Goal: Contribute content: Contribute content

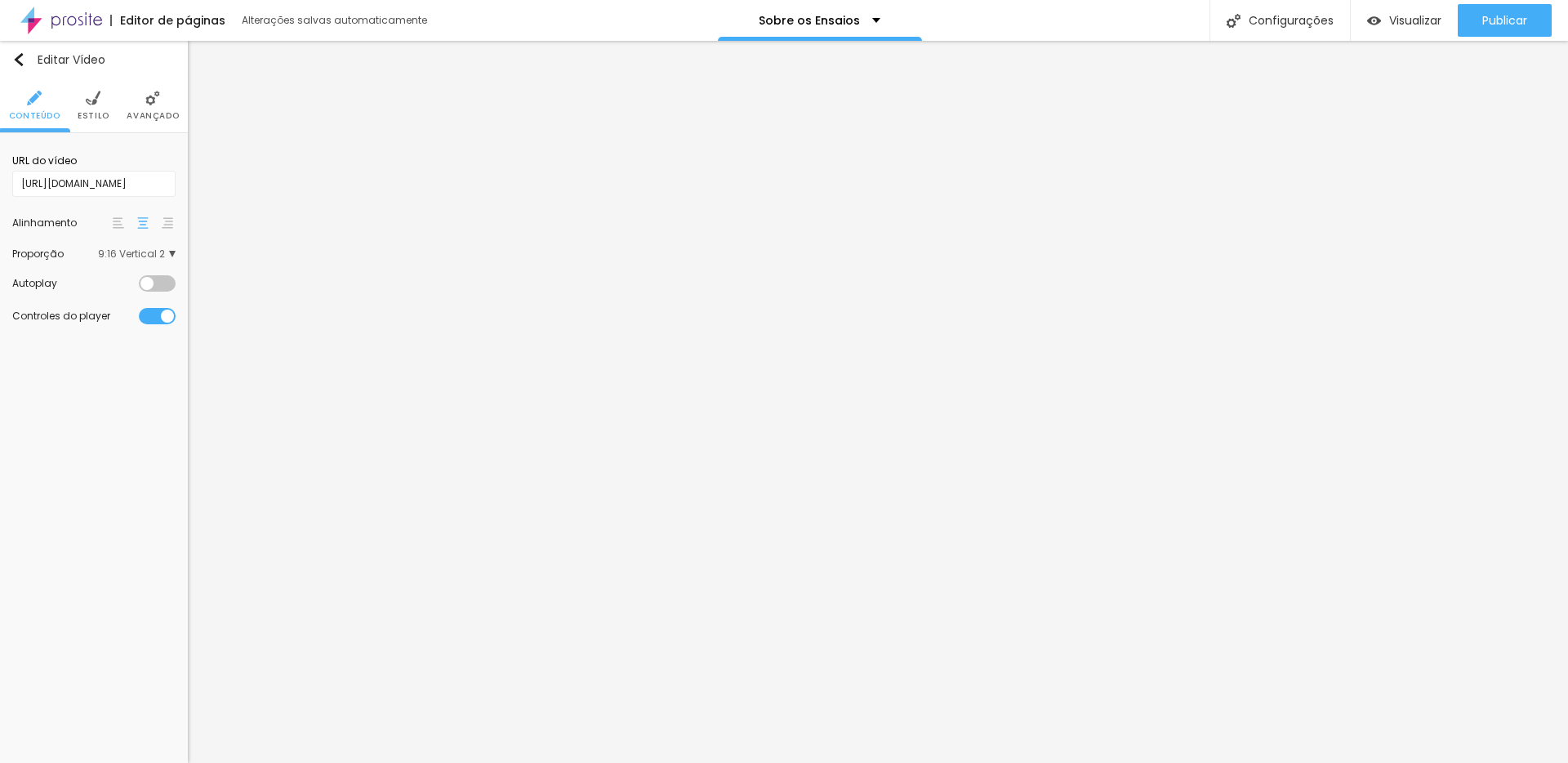
click at [175, 315] on div at bounding box center [157, 316] width 37 height 17
click at [170, 314] on div at bounding box center [157, 316] width 37 height 17
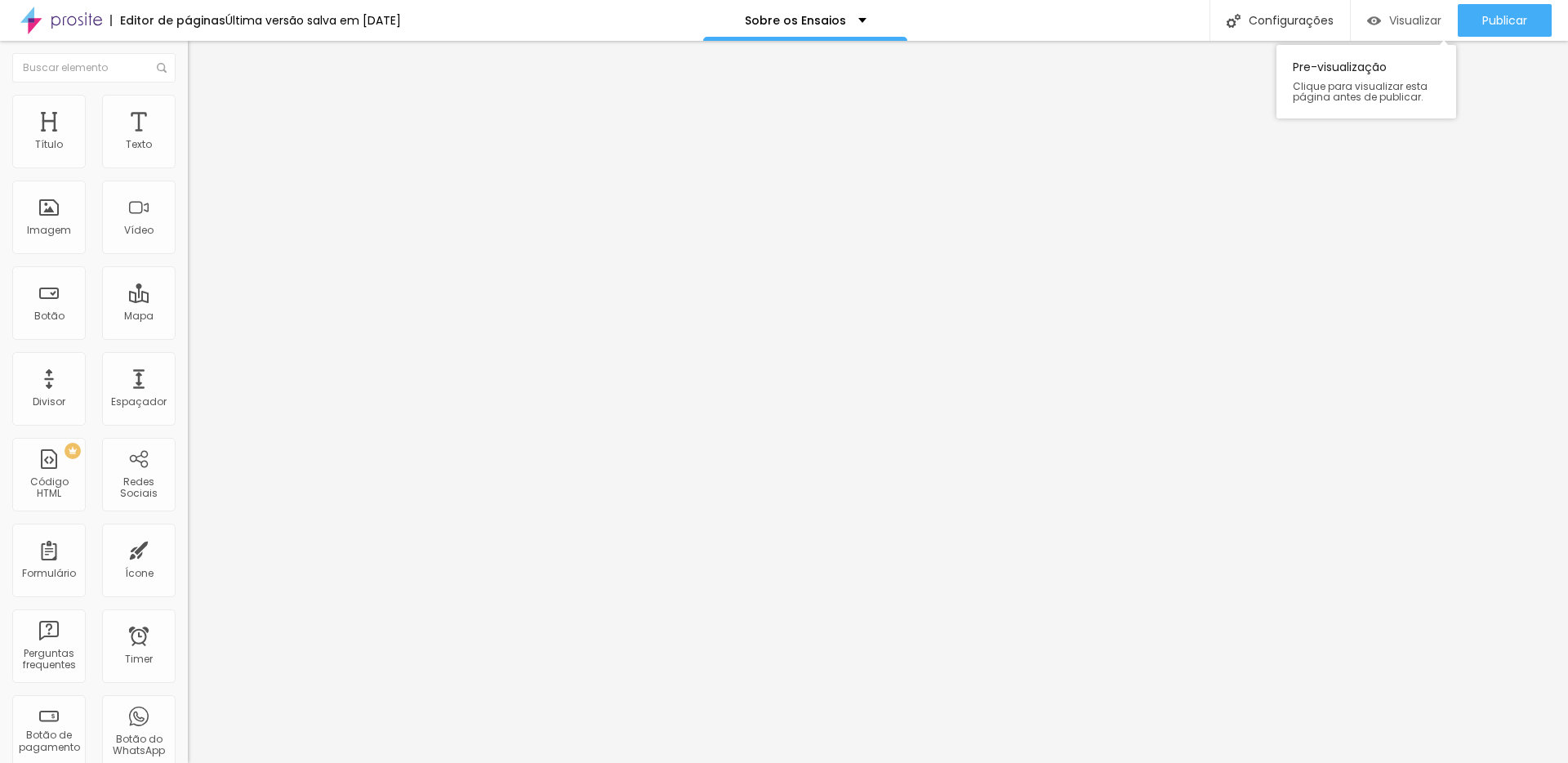
click at [1395, 10] on div "Visualizar" at bounding box center [1403, 21] width 74 height 33
click at [188, 153] on input "https://www.youtube.com/shorts/891h8lcdPL8" at bounding box center [286, 145] width 196 height 17
paste input "milenegensas.com.br/sobre-os-ensaios/?id=68a477be554d00000115d844"
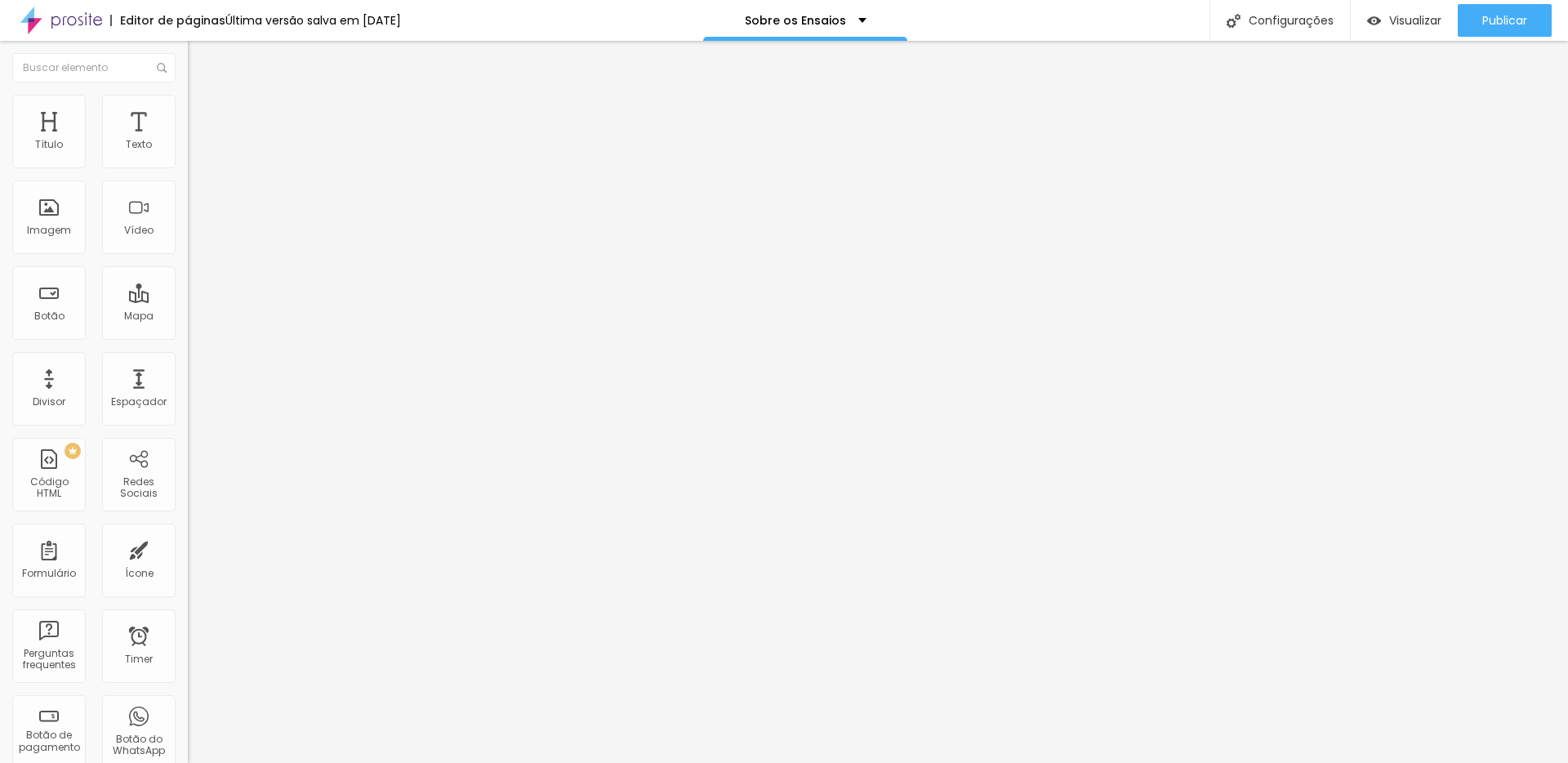
scroll to position [0, 284]
type input "https://www.milenegensas.com.br/sobre-os-ensaios/?id=68a477be554d00000115d844"
click at [188, 513] on div "Editar Vídeo Conteúdo Estilo Avançado URL do vídeo https://www.milenegensas.com…" at bounding box center [282, 402] width 188 height 722
click at [188, 153] on input "https://www.milenegensas.com.br/sobre-os-ensaios/?id=68a477be554d00000115d844" at bounding box center [286, 145] width 196 height 17
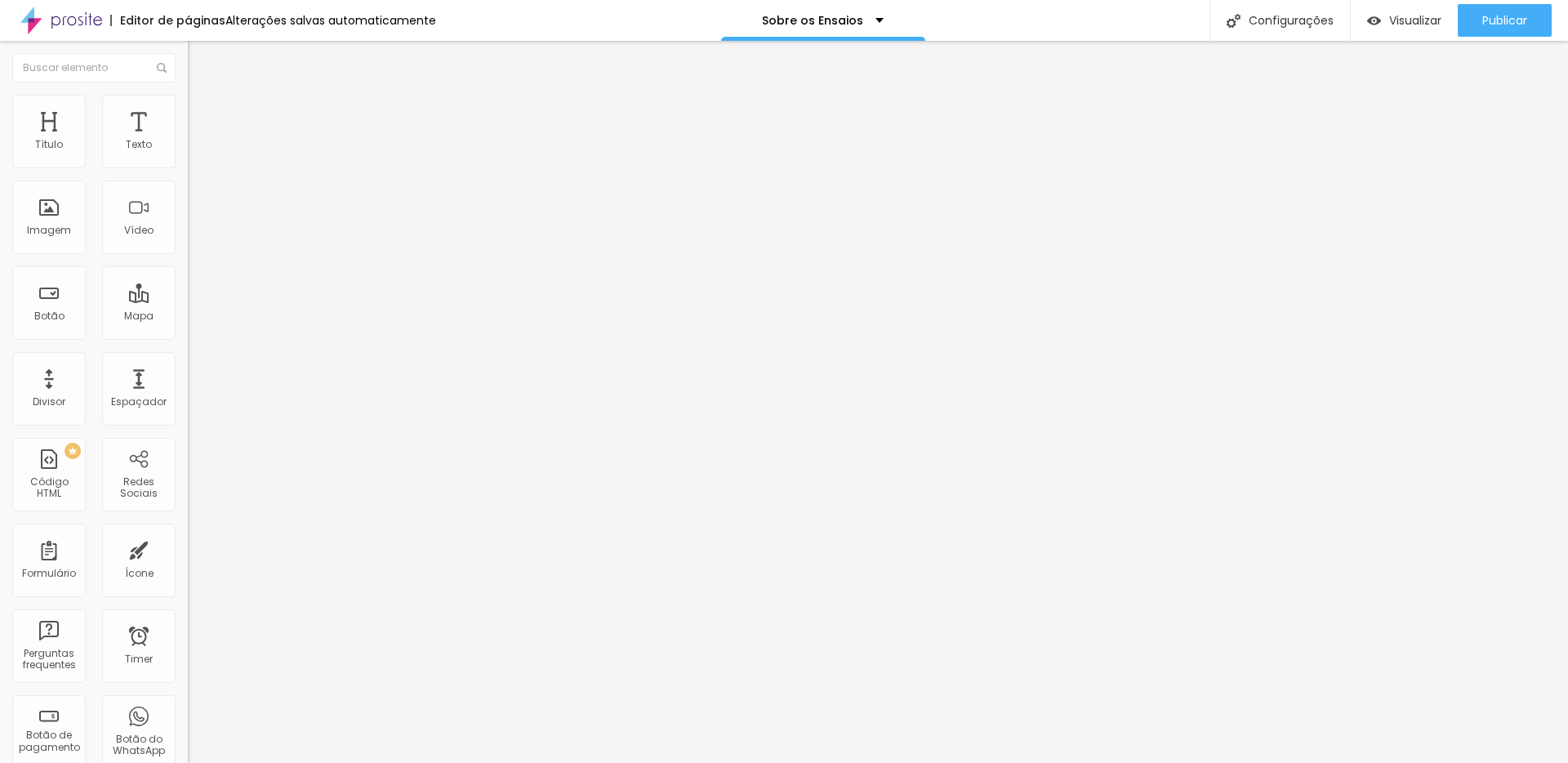
click at [188, 153] on input "https://www.milenegensas.com.br/sobre-os-ensaios/?id=68a477be554d00000115d844" at bounding box center [286, 145] width 196 height 17
paste input "https://www.youtube.com/shorts/891h8lcdPL8"
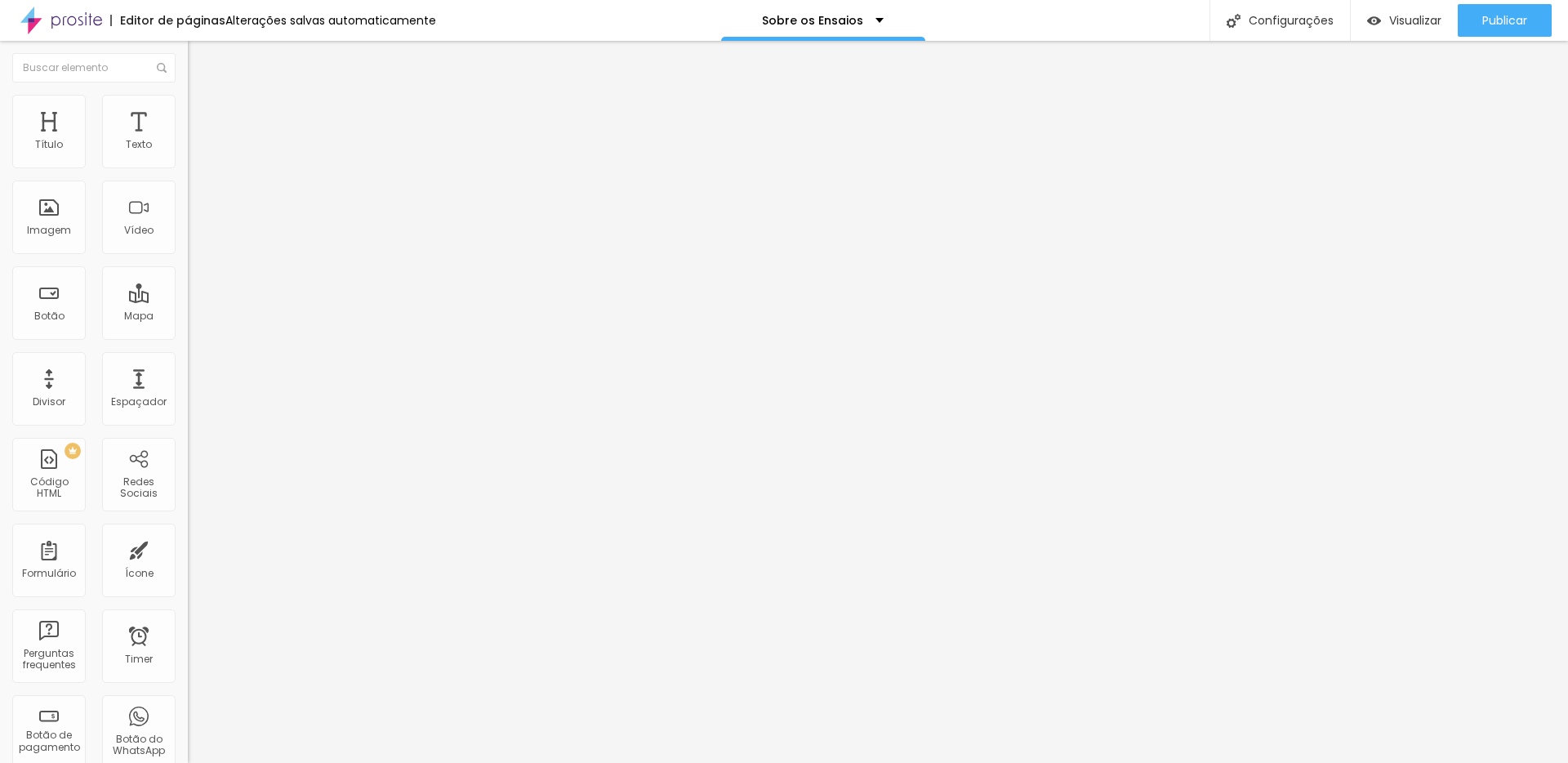
type input "https://www.youtube.com/shorts/891h8lcdPL8"
click at [188, 435] on div "Editar Vídeo Conteúdo Estilo Avançado URL do vídeo https://www.youtube.com/shor…" at bounding box center [282, 402] width 188 height 722
click at [188, 246] on div "Proporção 9:16 Vertical 2 Ultrawide 21:9 Wide 16:9 Standard 4:3 Vertical 1 3:4 …" at bounding box center [282, 260] width 188 height 74
click at [188, 245] on span "9:16 Vertical 2" at bounding box center [221, 238] width 67 height 14
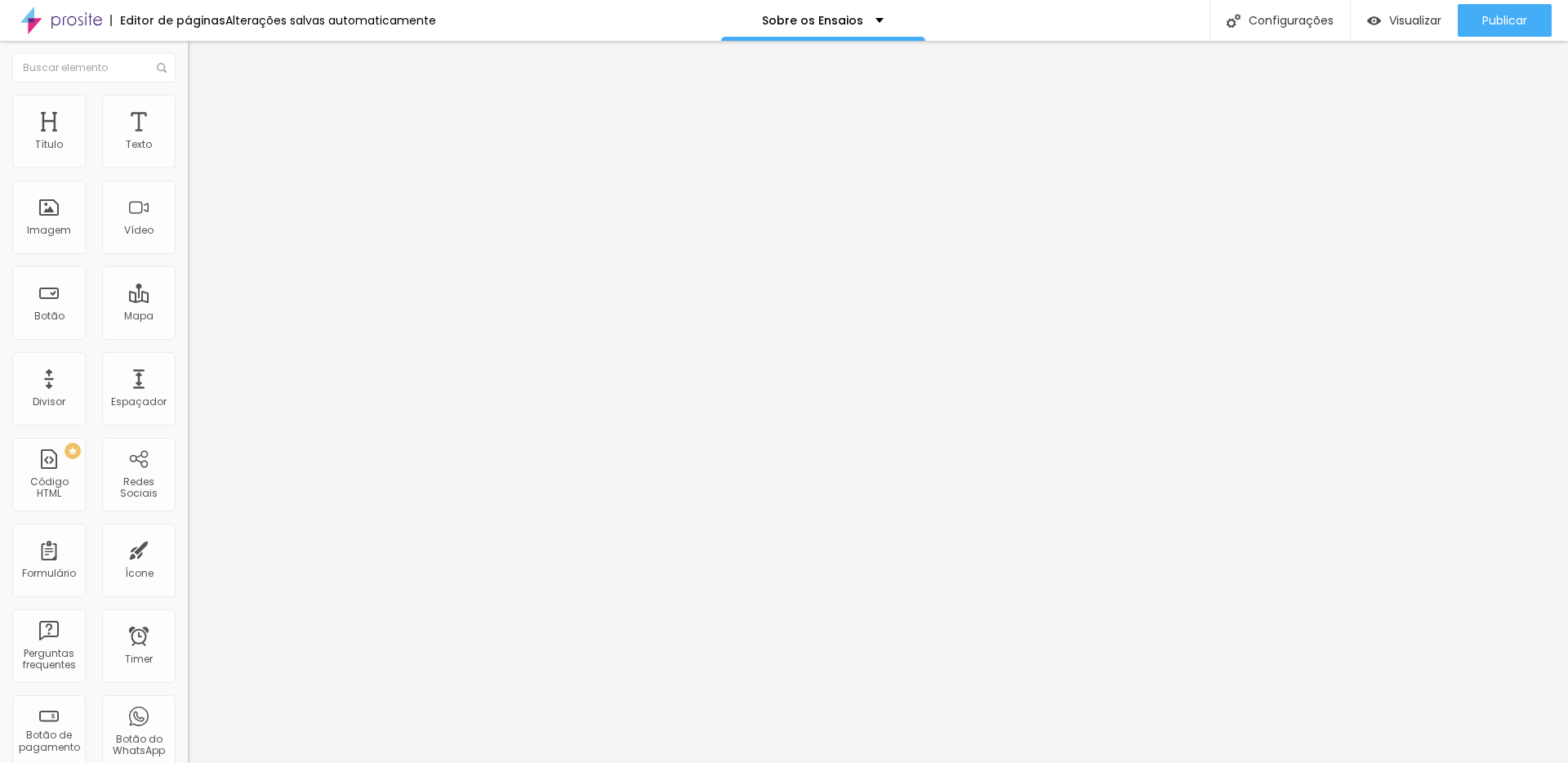
click at [188, 245] on span "9:16 Vertical 2" at bounding box center [221, 238] width 67 height 14
click at [200, 59] on img "button" at bounding box center [206, 59] width 13 height 13
click at [188, 153] on input "text" at bounding box center [286, 145] width 196 height 17
paste input "<iframe width="482" height="856" src="https://www.youtube.com/embed/IYstR0RkzGw…"
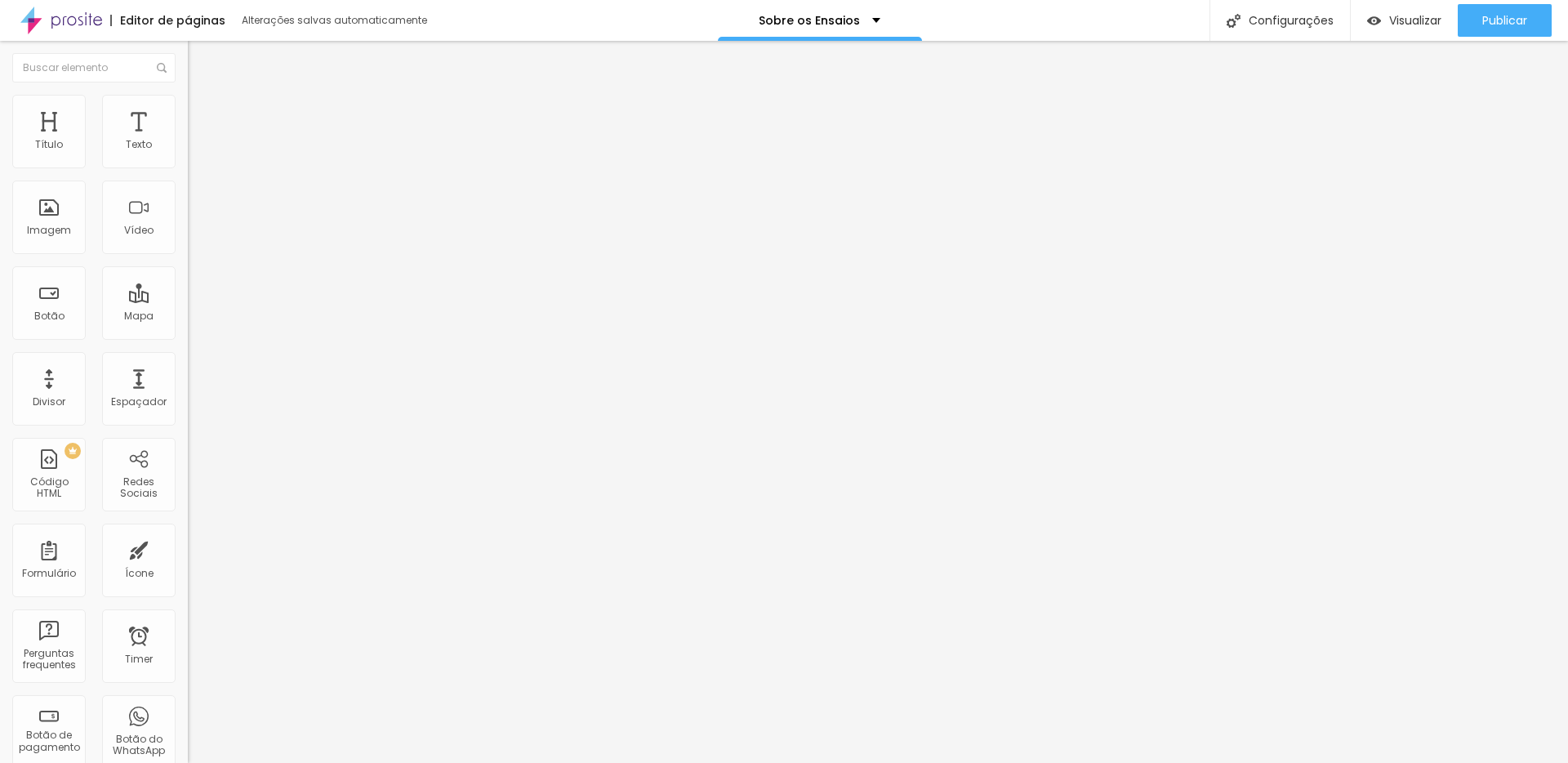
type input "<iframe width="482" height="856" src="https://www.youtube.com/embed/IYstR0RkzGw…"
click at [188, 245] on span "4:3 Standard" at bounding box center [221, 238] width 66 height 14
click at [188, 299] on span "Vertical 2" at bounding box center [211, 292] width 46 height 14
click at [203, 111] on span "Estilo" at bounding box center [215, 106] width 25 height 14
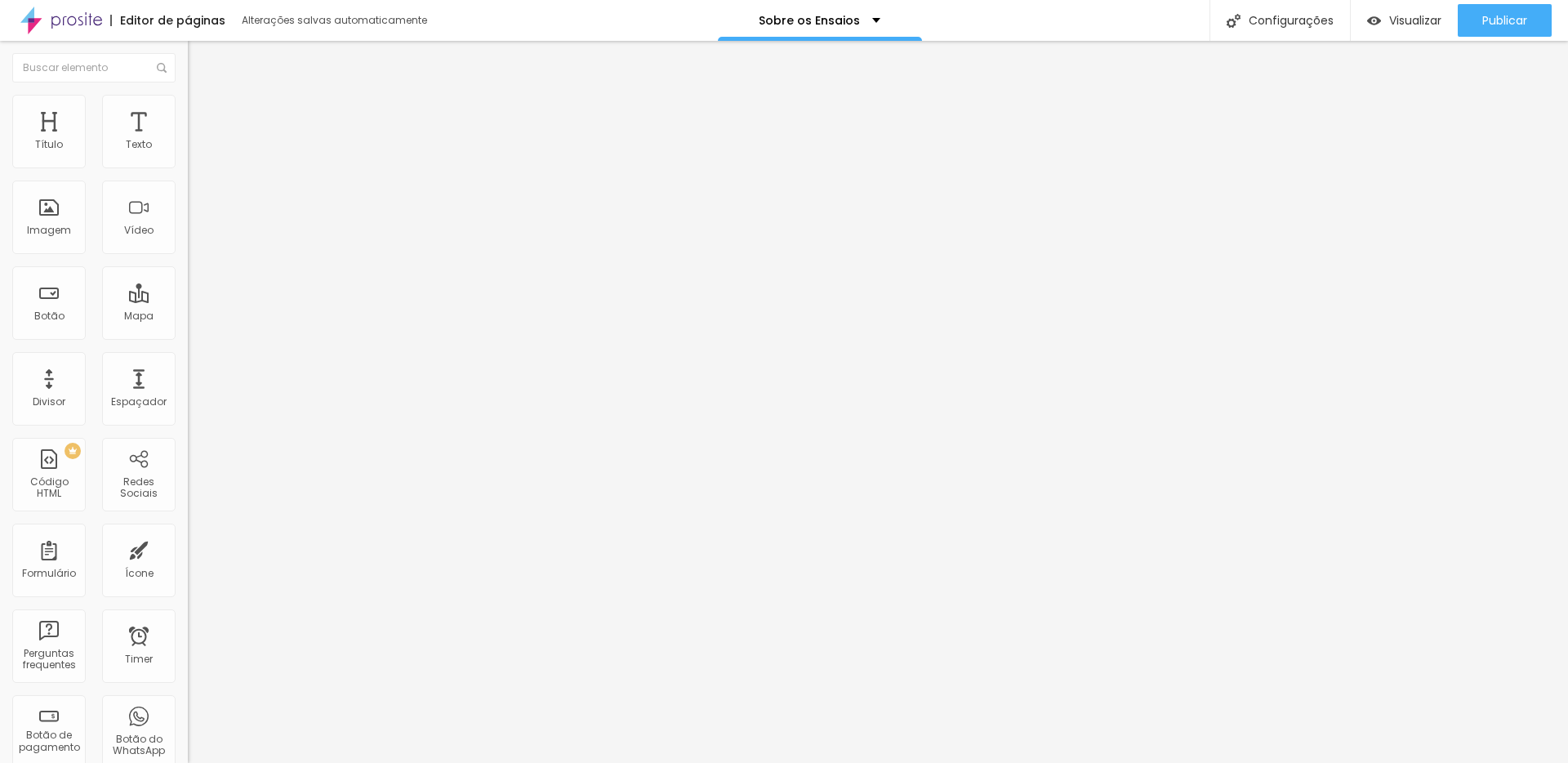
type input "99"
type input "98"
type input "97"
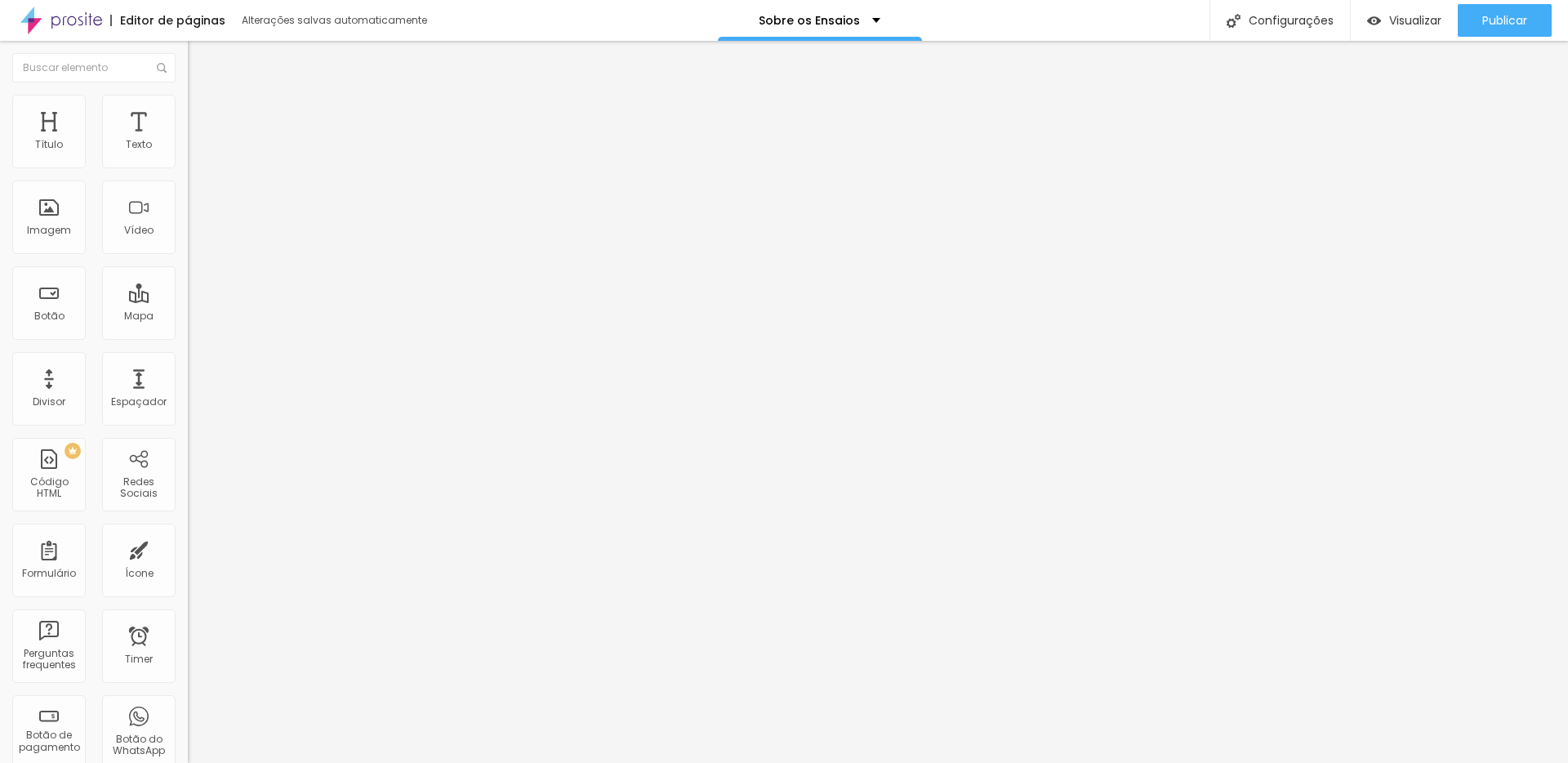
type input "97"
type input "96"
type input "95"
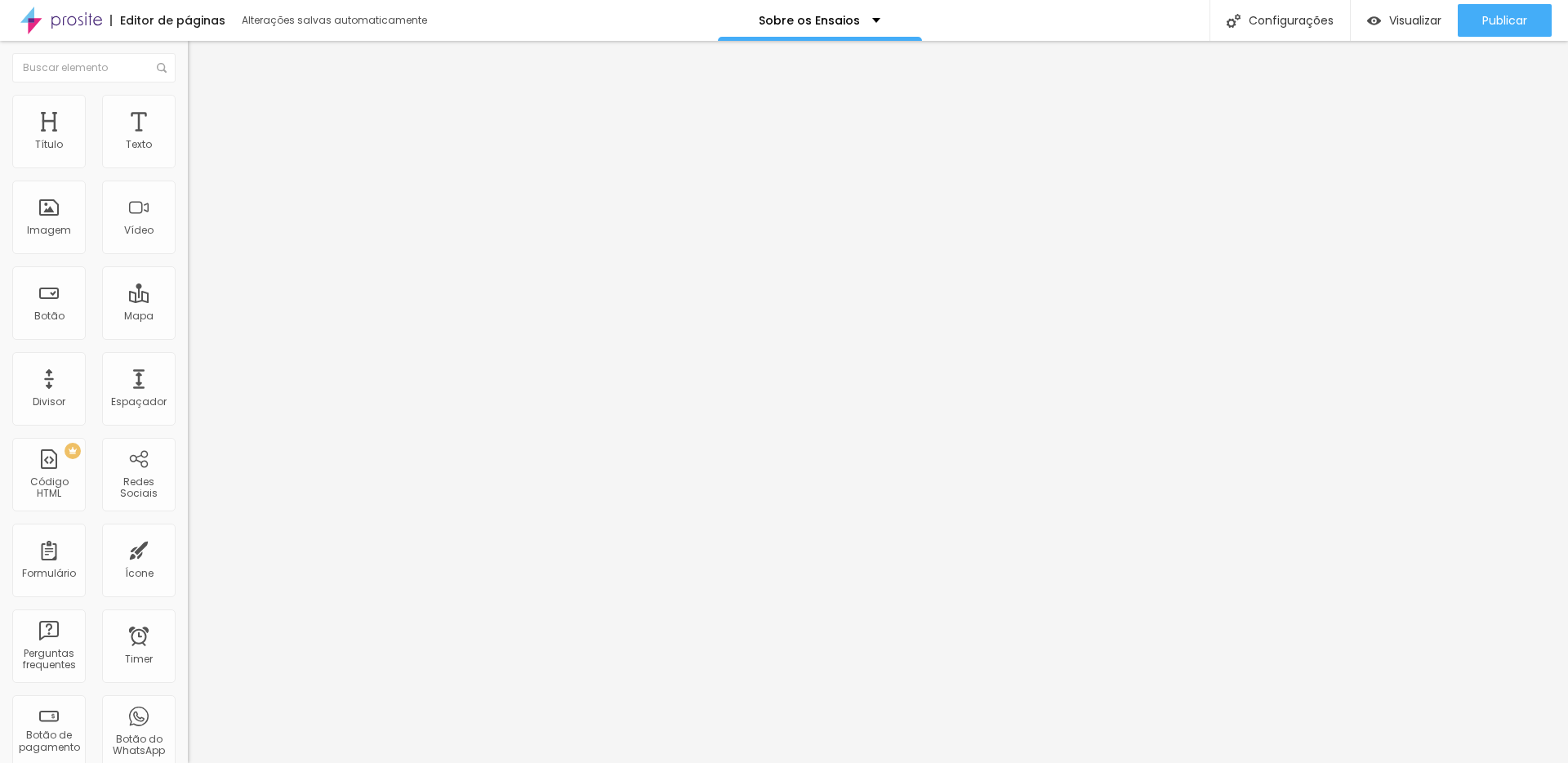
type input "94"
type input "93"
type input "92"
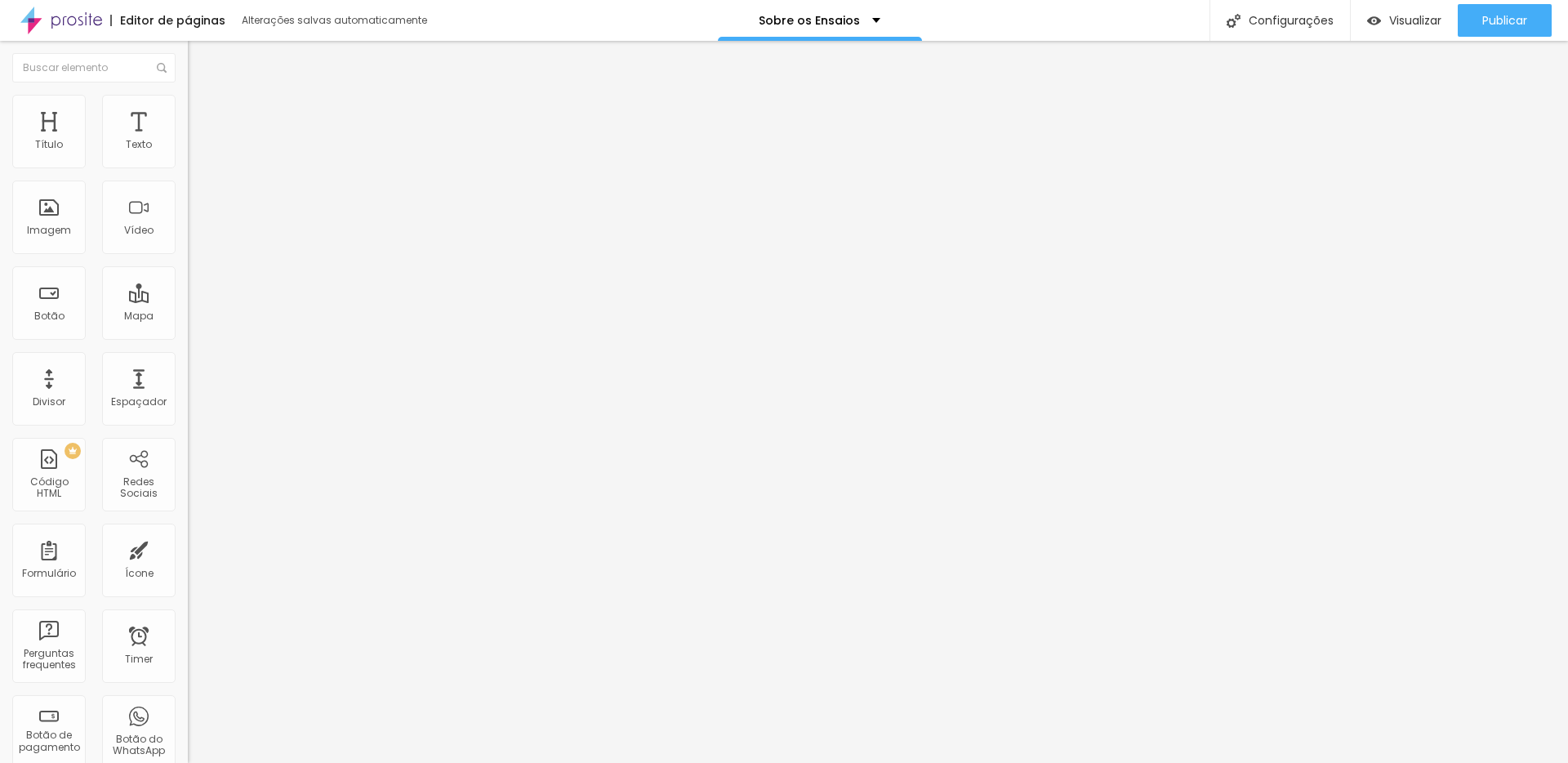
type input "92"
type input "90"
type input "88"
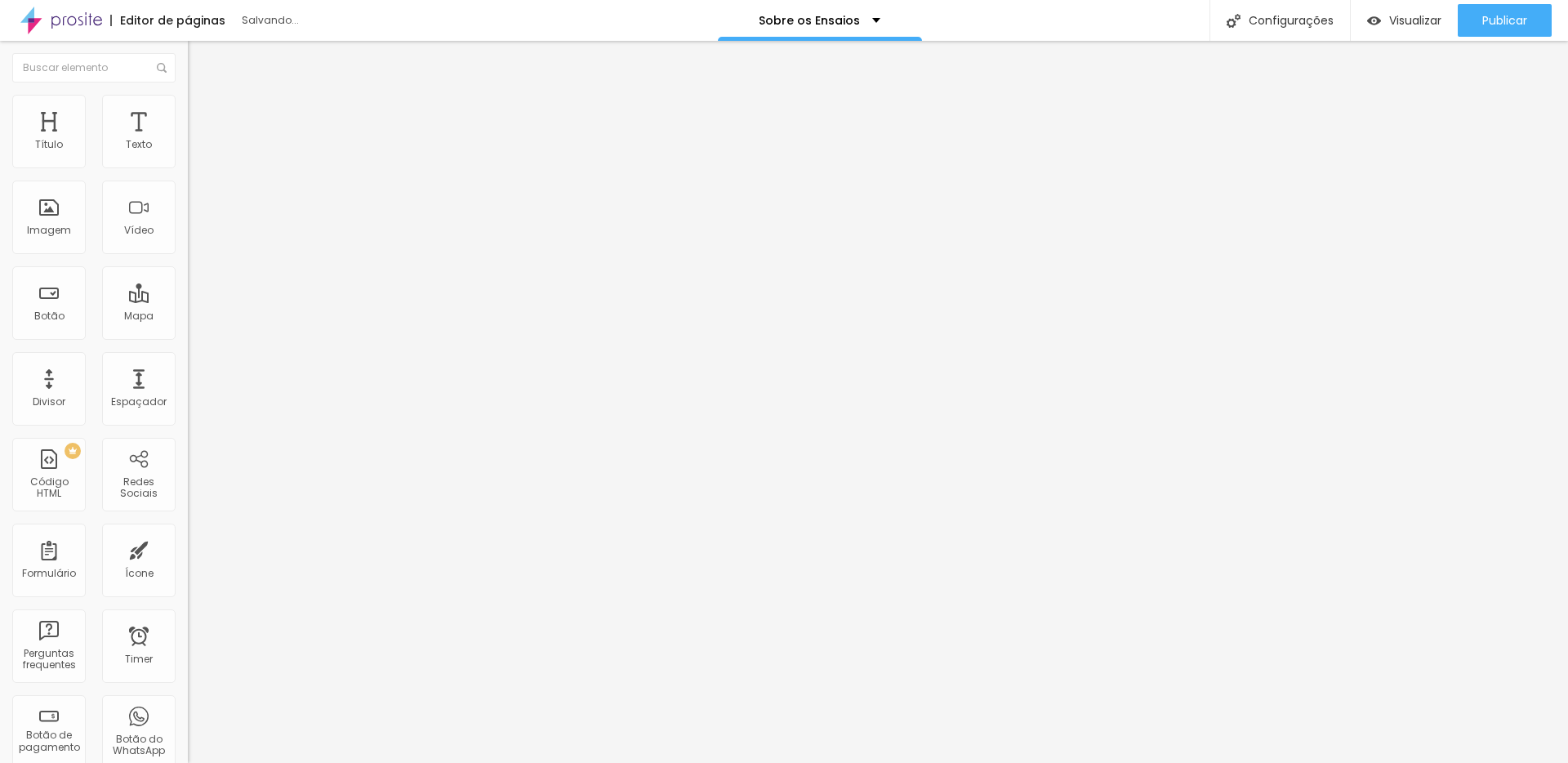
type input "87"
type input "86"
type input "85"
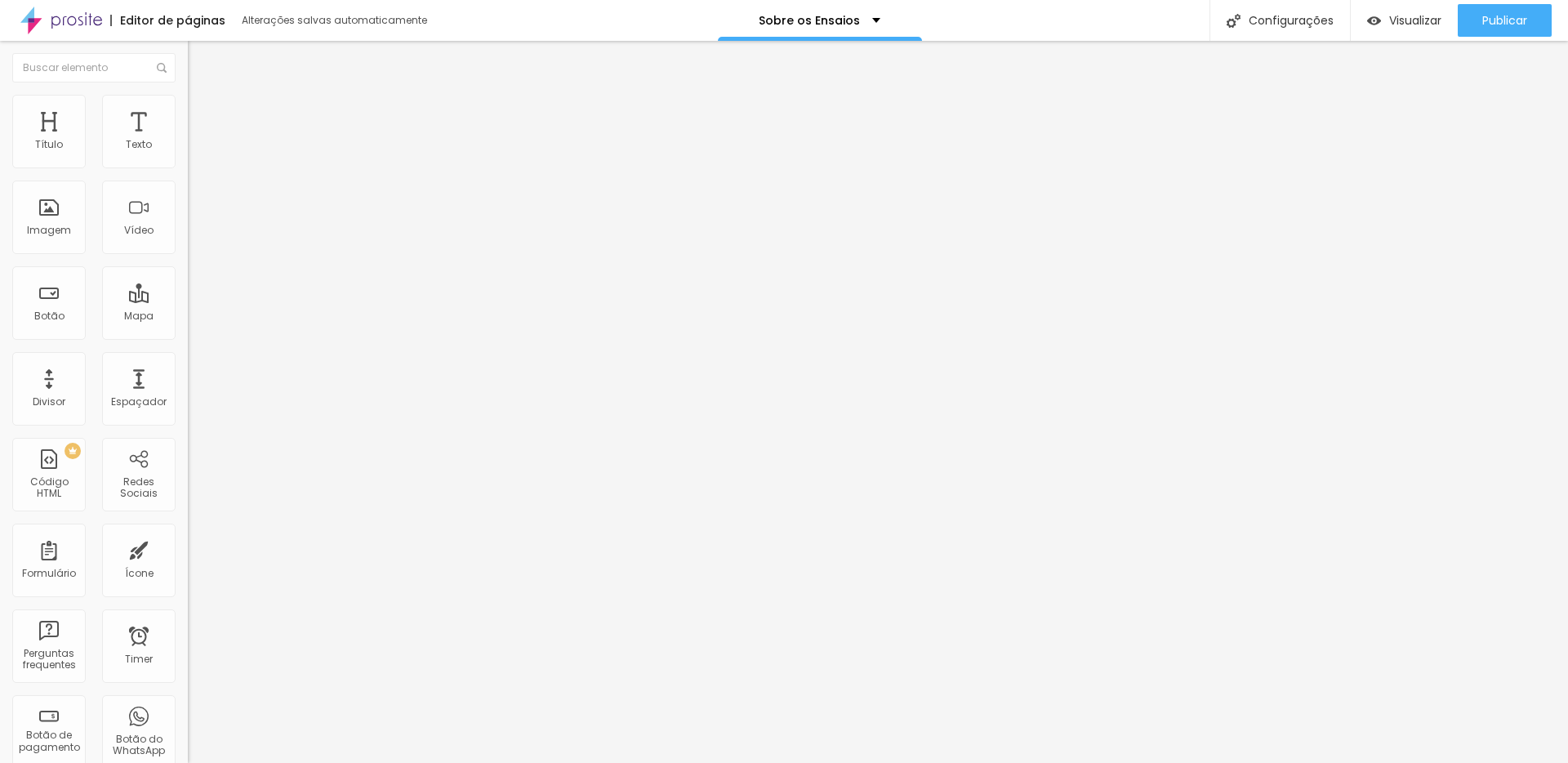
type input "85"
type input "84"
type input "83"
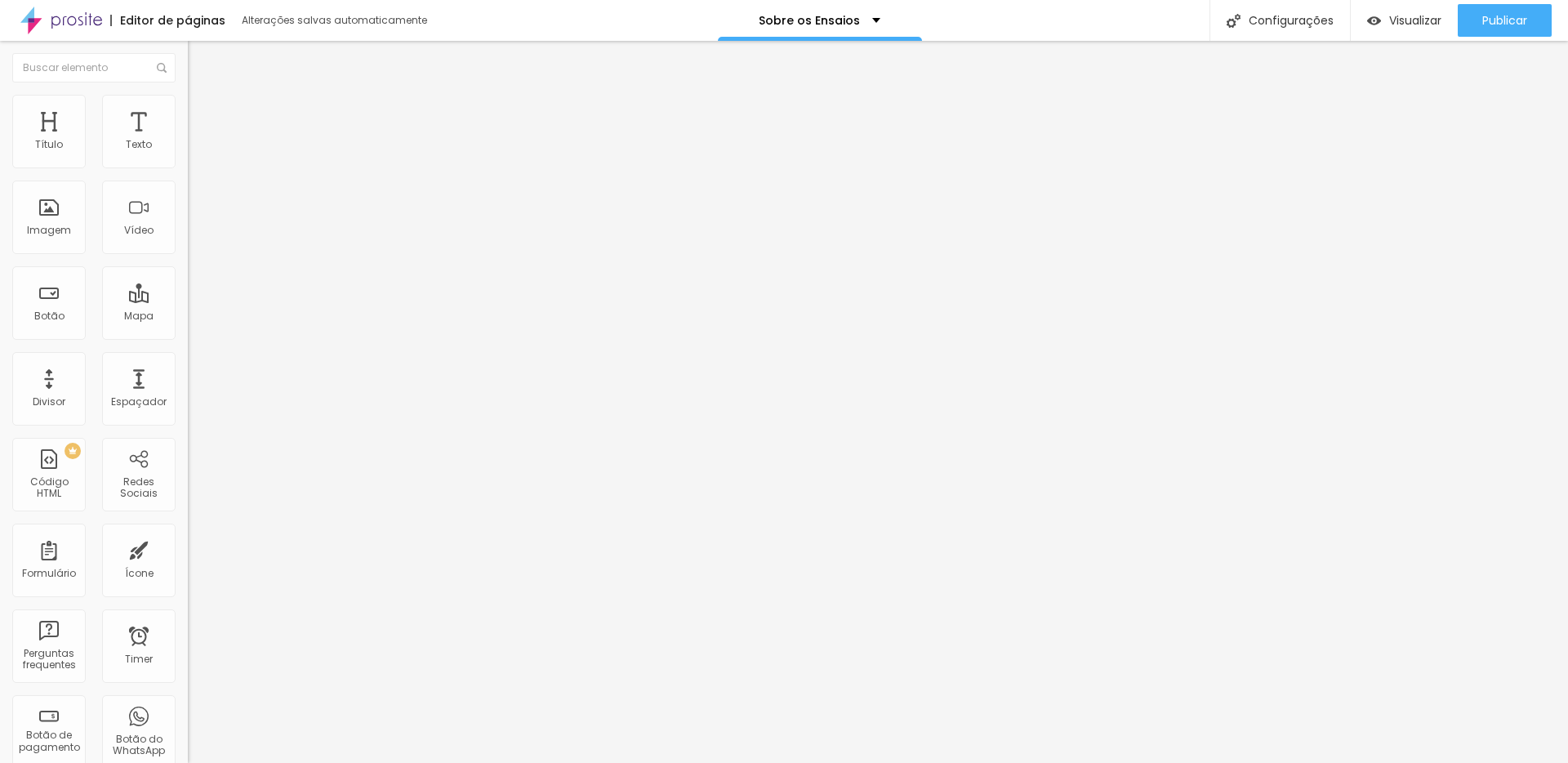
type input "82"
type input "81"
type input "80"
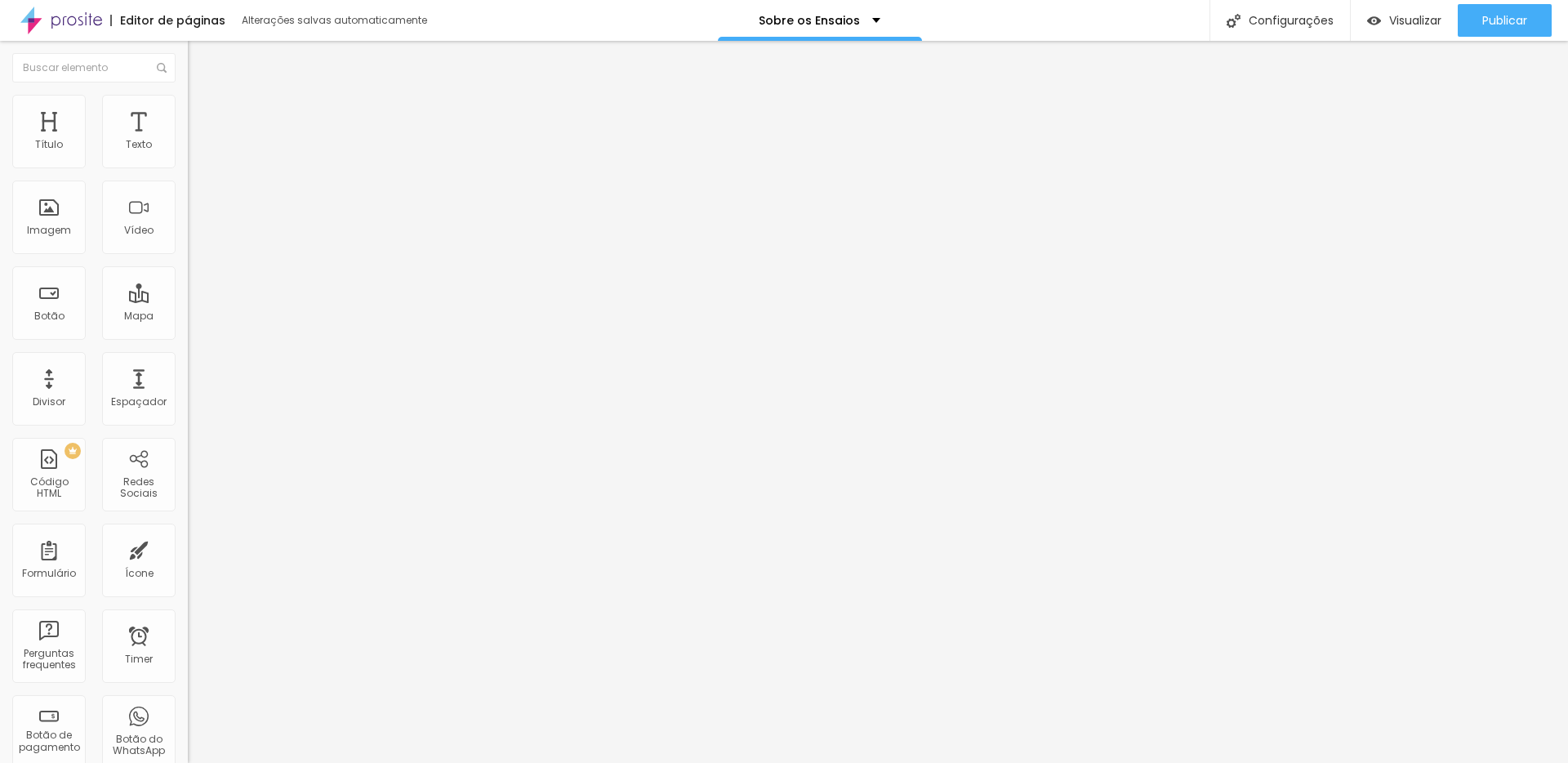
type input "80"
type input "79"
type input "78"
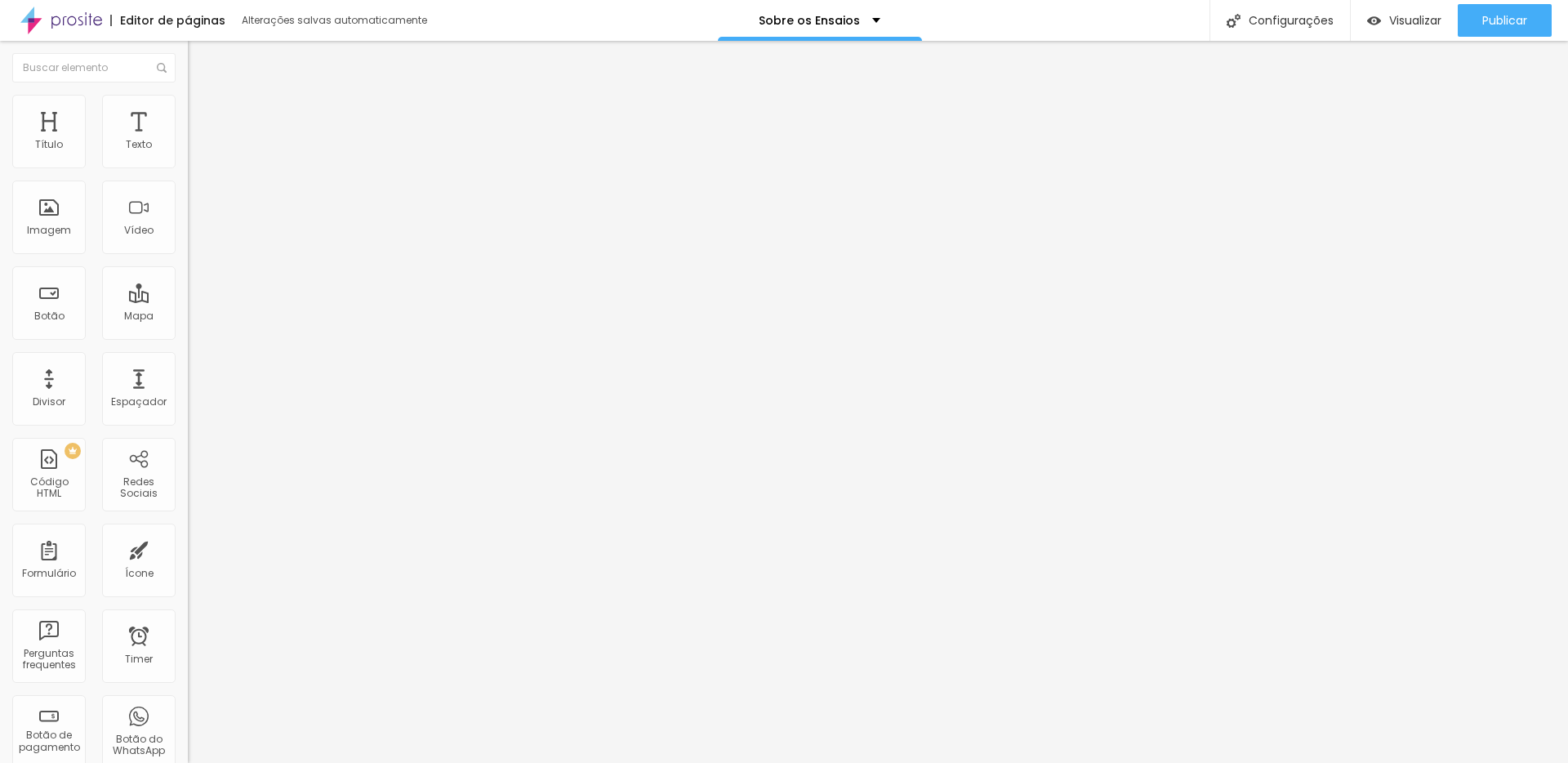
type input "77"
type input "76"
drag, startPoint x: 168, startPoint y: 176, endPoint x: 118, endPoint y: 177, distance: 50.0
type input "76"
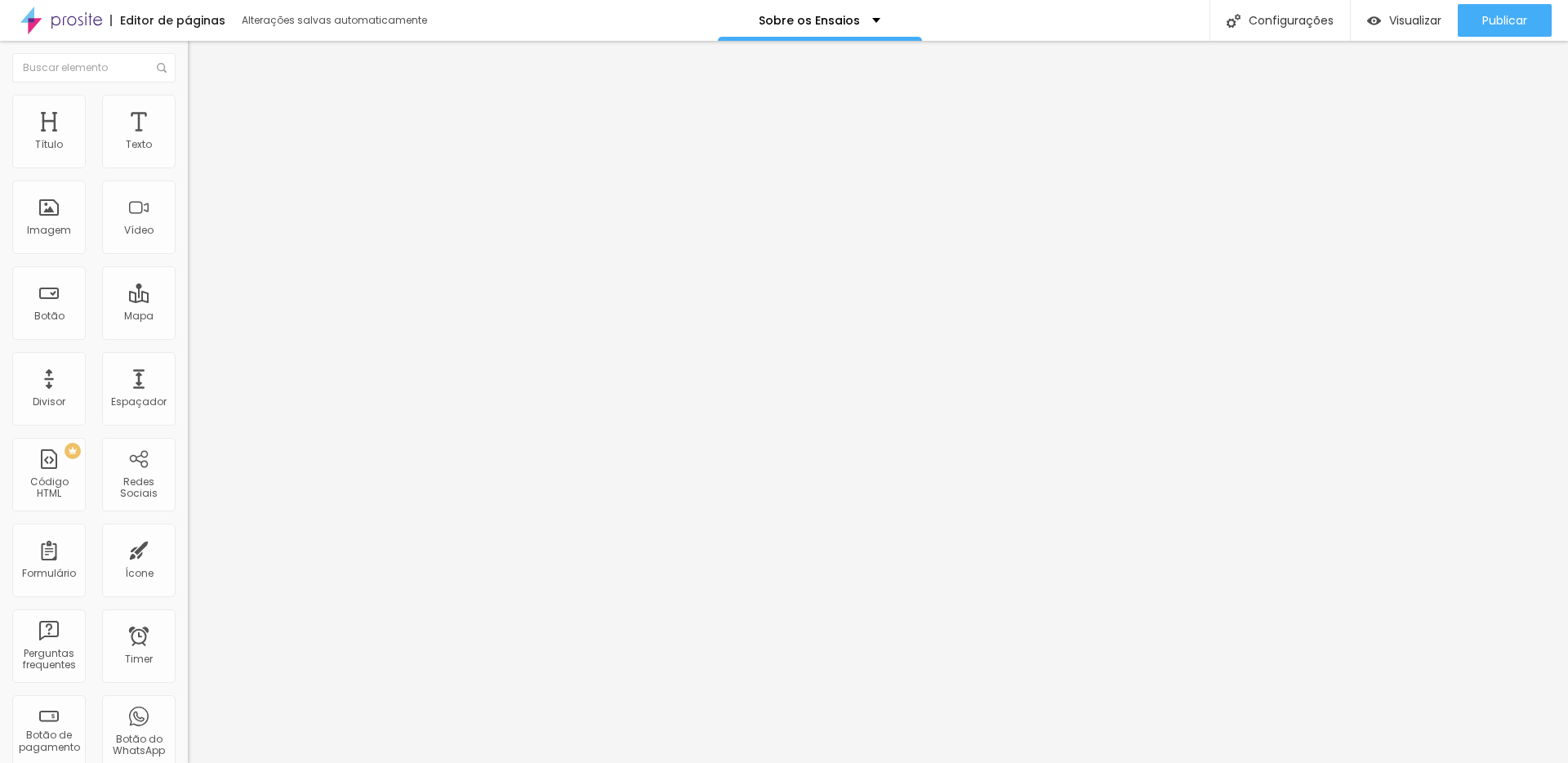
click at [188, 167] on input "range" at bounding box center [240, 160] width 105 height 13
click at [188, 105] on img at bounding box center [195, 102] width 15 height 15
click at [203, 112] on span "Estilo" at bounding box center [215, 106] width 25 height 14
click at [188, 154] on input "76" at bounding box center [223, 146] width 71 height 17
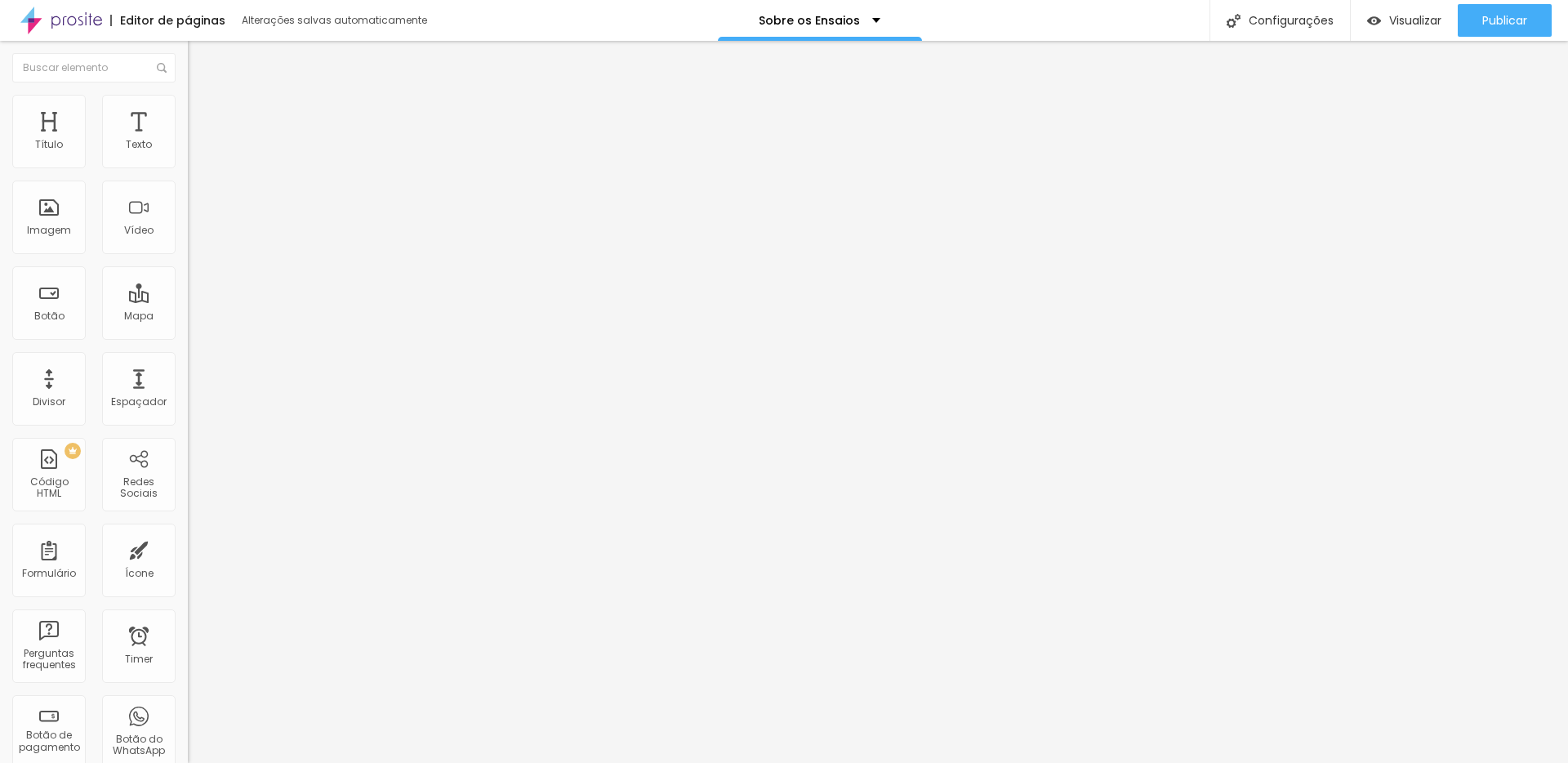
type input "7"
type input "30"
type input "74"
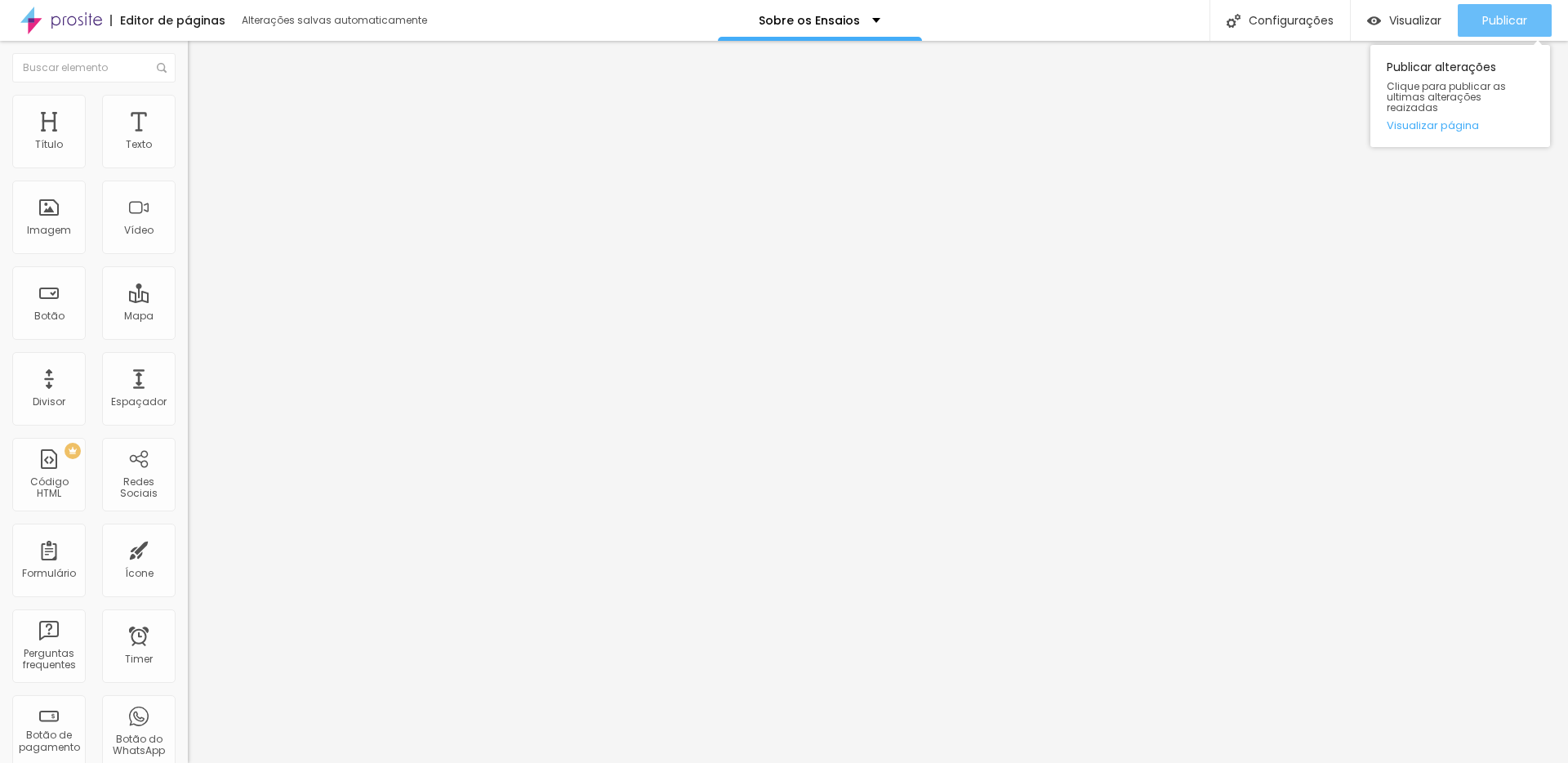
click at [1524, 18] on span "Publicar" at bounding box center [1505, 20] width 45 height 13
click at [188, 153] on input "<iframe width="462" height="822" src="https://www.youtube.com/embed/891h8lcdPL8…" at bounding box center [286, 145] width 196 height 17
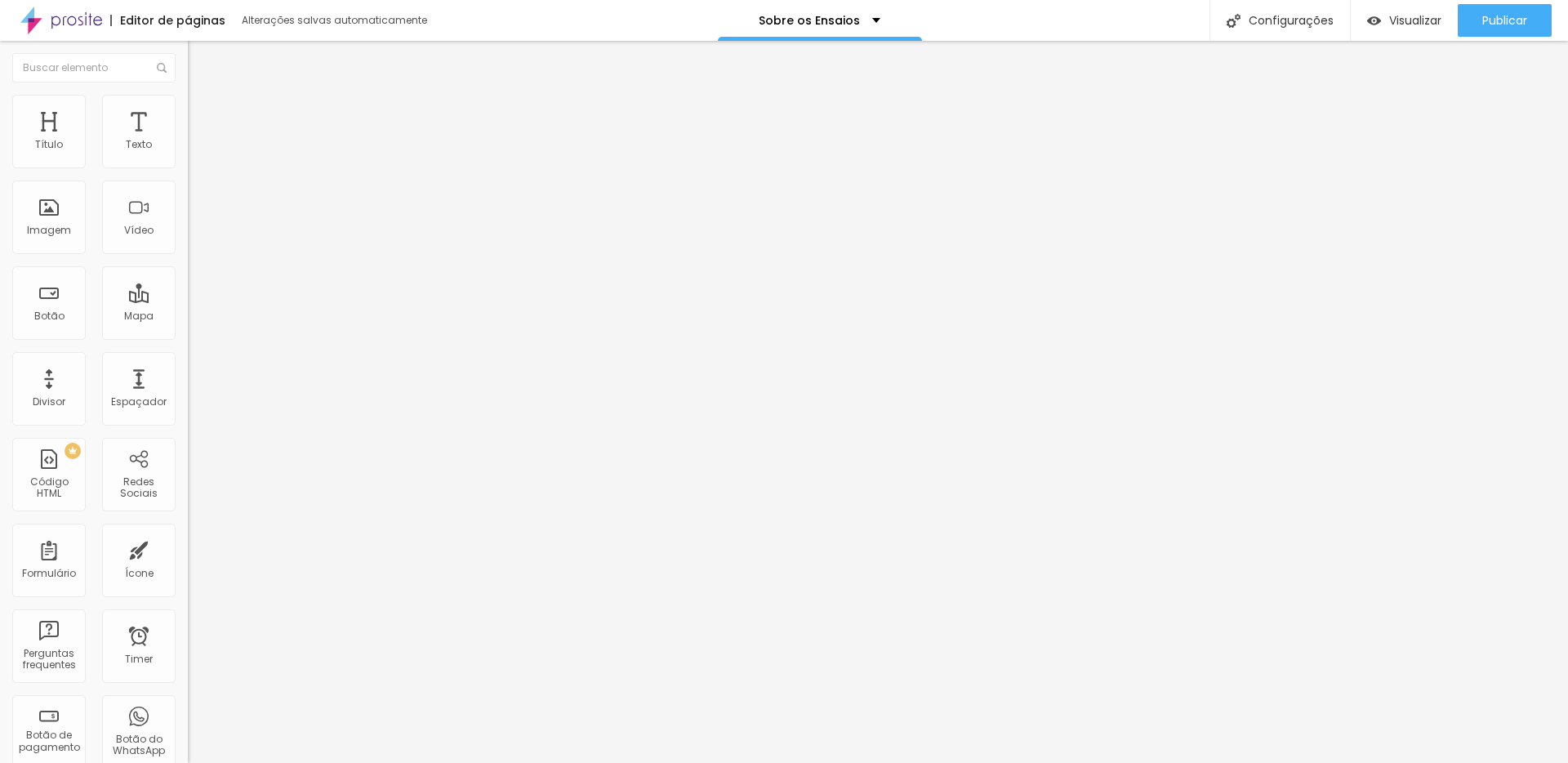
paste input "82" height="856"
click at [188, 153] on input "<iframe width="482" height="856" src="https://www.youtube.com/embed/891h8lcdPL8…" at bounding box center [286, 145] width 196 height 17
drag, startPoint x: 128, startPoint y: 185, endPoint x: 0, endPoint y: 181, distance: 128.1
click at [188, 181] on div "URL do vídeo <iframe width="482" height="856" src="https://www.youtube.com/embe…" at bounding box center [282, 222] width 188 height 190
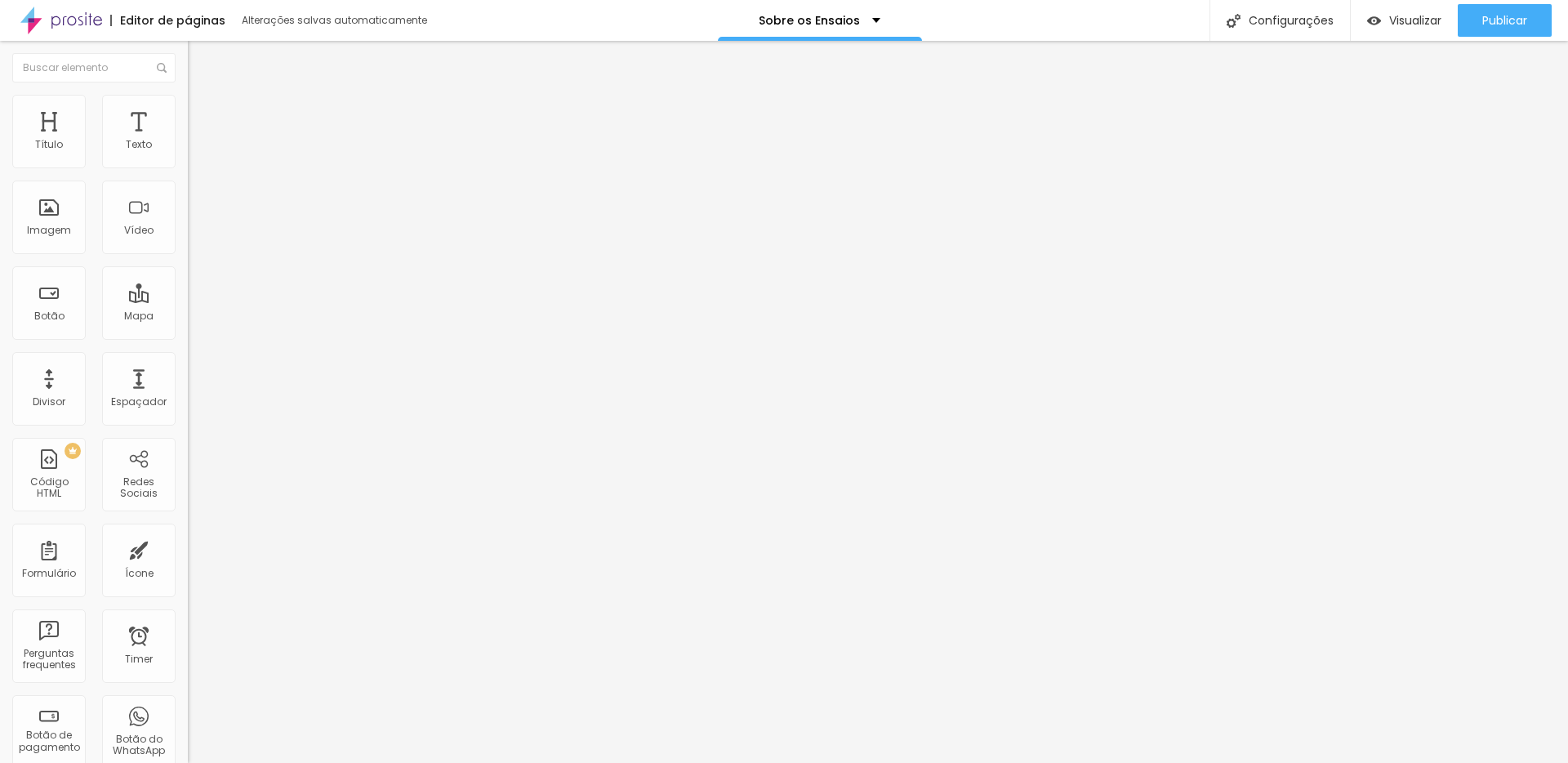
scroll to position [0, 824]
click at [188, 153] on input "<iframe width="482" height="856" src="https://www.youtube.com/embed/891h8lcdPL8…" at bounding box center [286, 145] width 196 height 17
paste input "text"
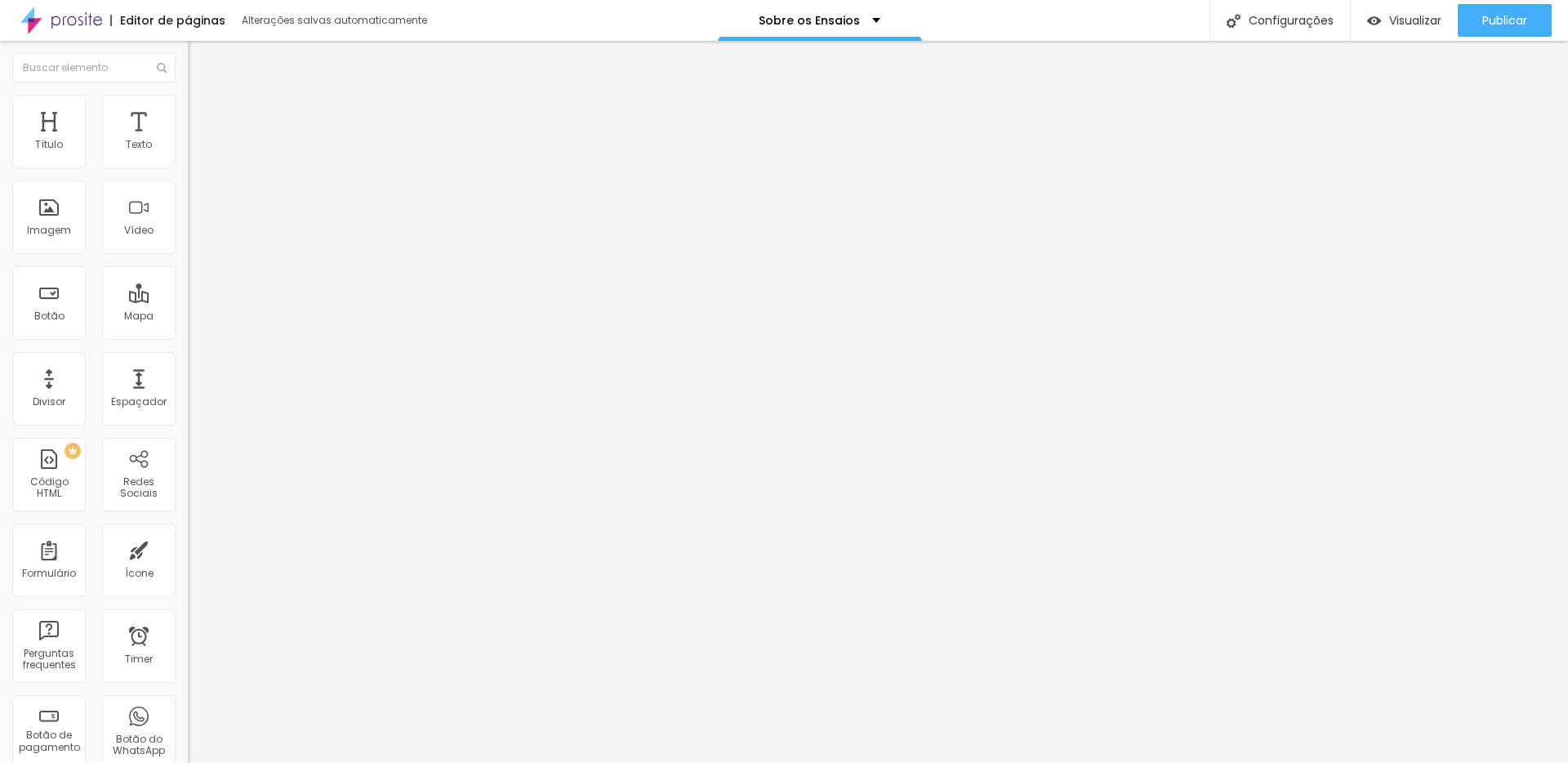
scroll to position [0, 1677]
type input "<iframe width="482" height="856" src="https://www.youtube.com/embed/891h8lcdPL8…"
click at [188, 109] on li "Estilo" at bounding box center [282, 103] width 188 height 17
click at [203, 115] on span "Avançado" at bounding box center [230, 122] width 54 height 14
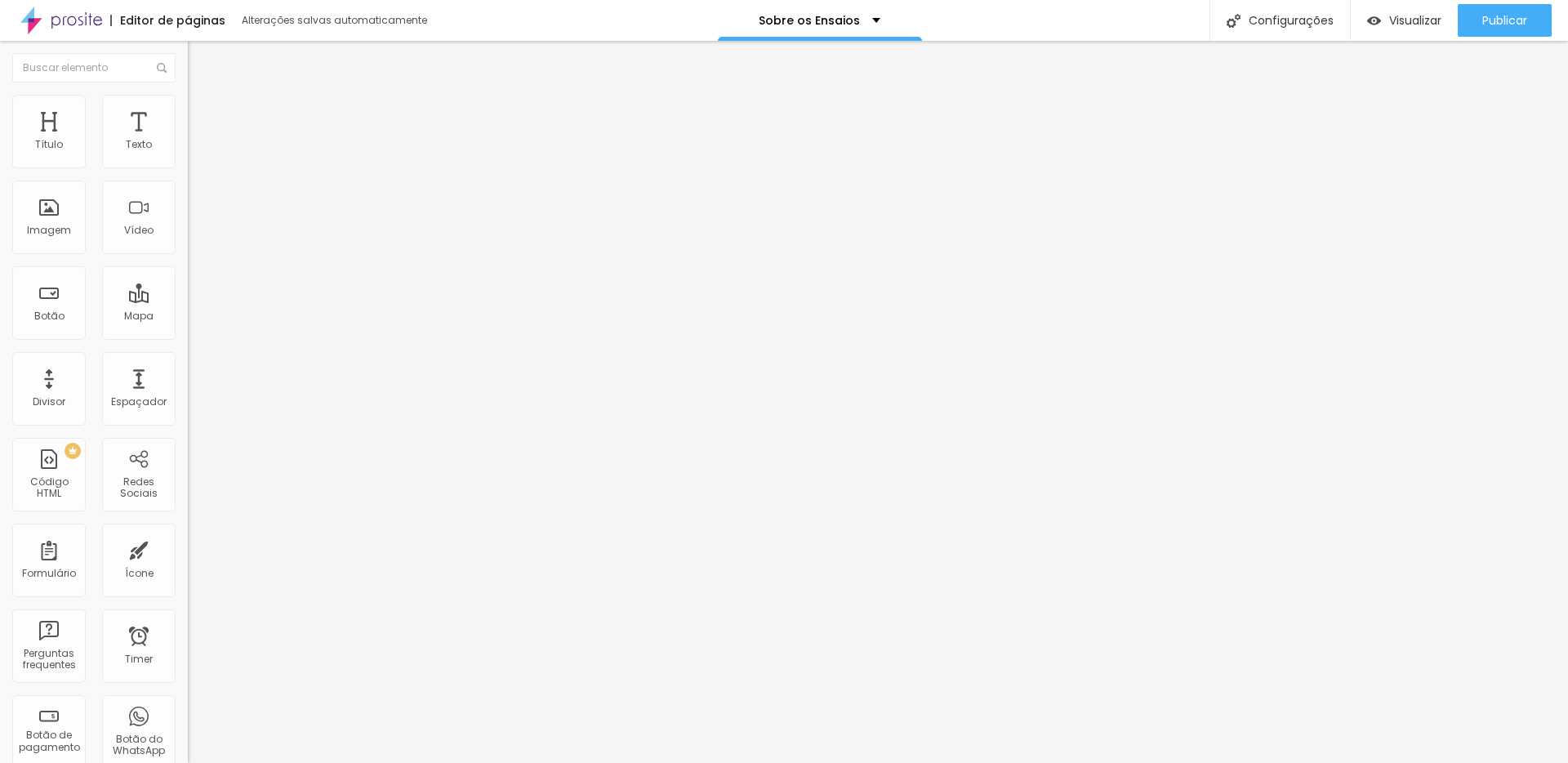
click at [203, 97] on span "Conteúdo" at bounding box center [228, 90] width 50 height 14
click at [188, 153] on input "<iframe width="482" height="856" src="https://www.youtube.com/embed/891h8lcdPL8…" at bounding box center [286, 145] width 196 height 17
paste input "<iframe width="482" height="856" src="https://www.youtube.com/embed/891h8lcdPL8…"
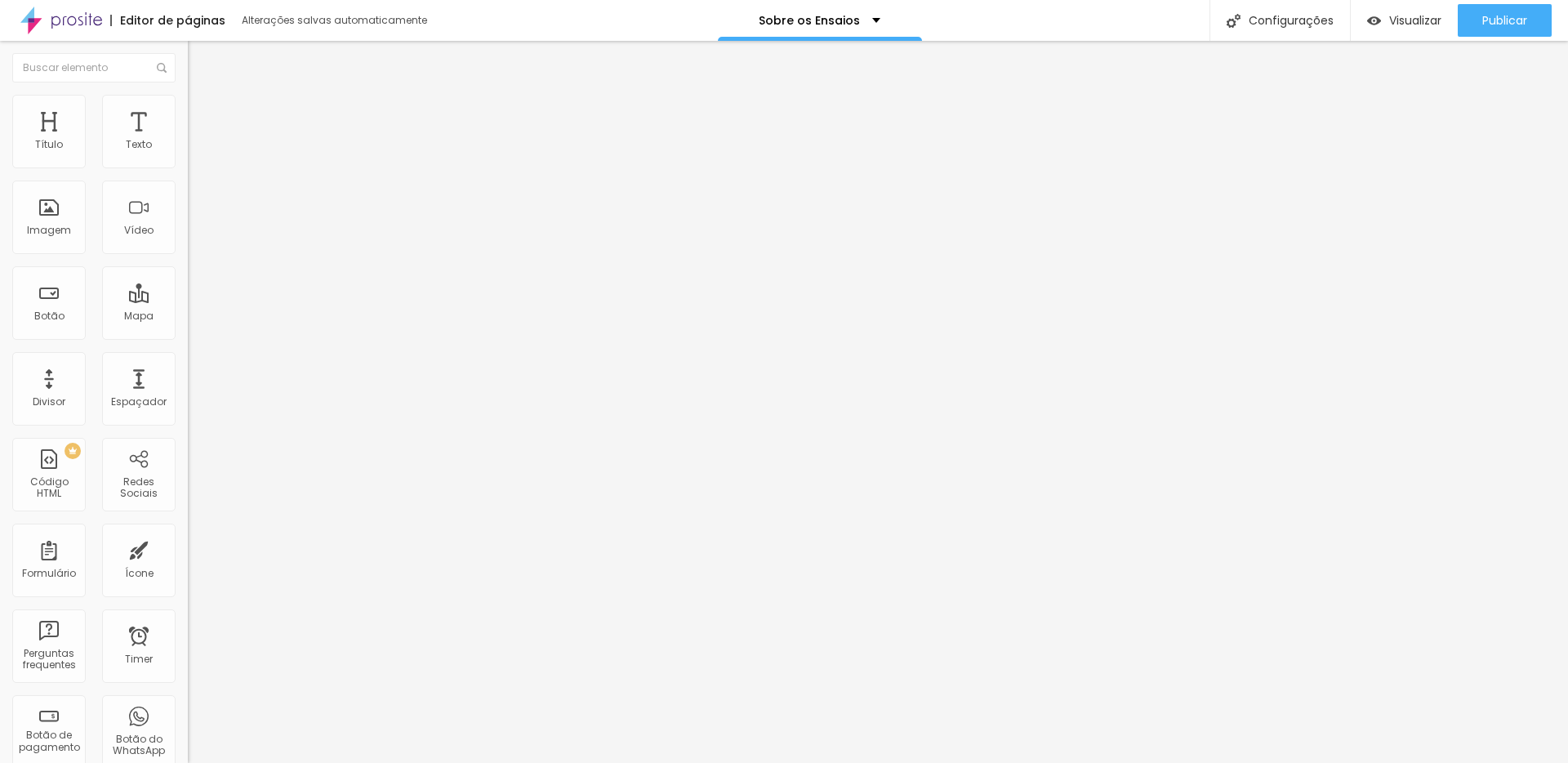
scroll to position [0, 1677]
type input "<iframe width="482" height="856" src="https://www.youtube.com/embed/891h8lcdPL8…"
click at [188, 108] on li "Estilo" at bounding box center [282, 103] width 188 height 17
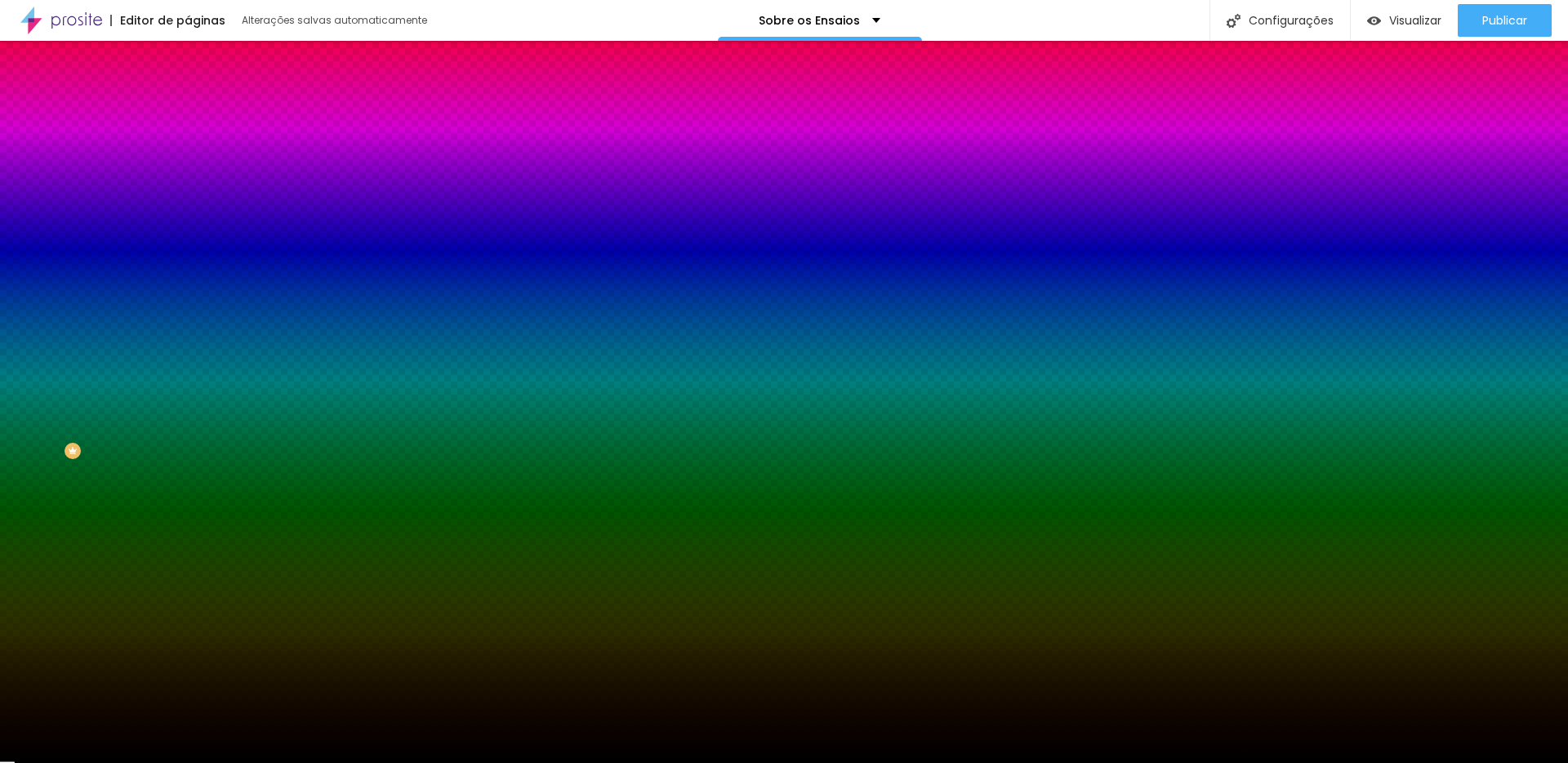
click at [188, 111] on li "Avançado" at bounding box center [282, 119] width 188 height 17
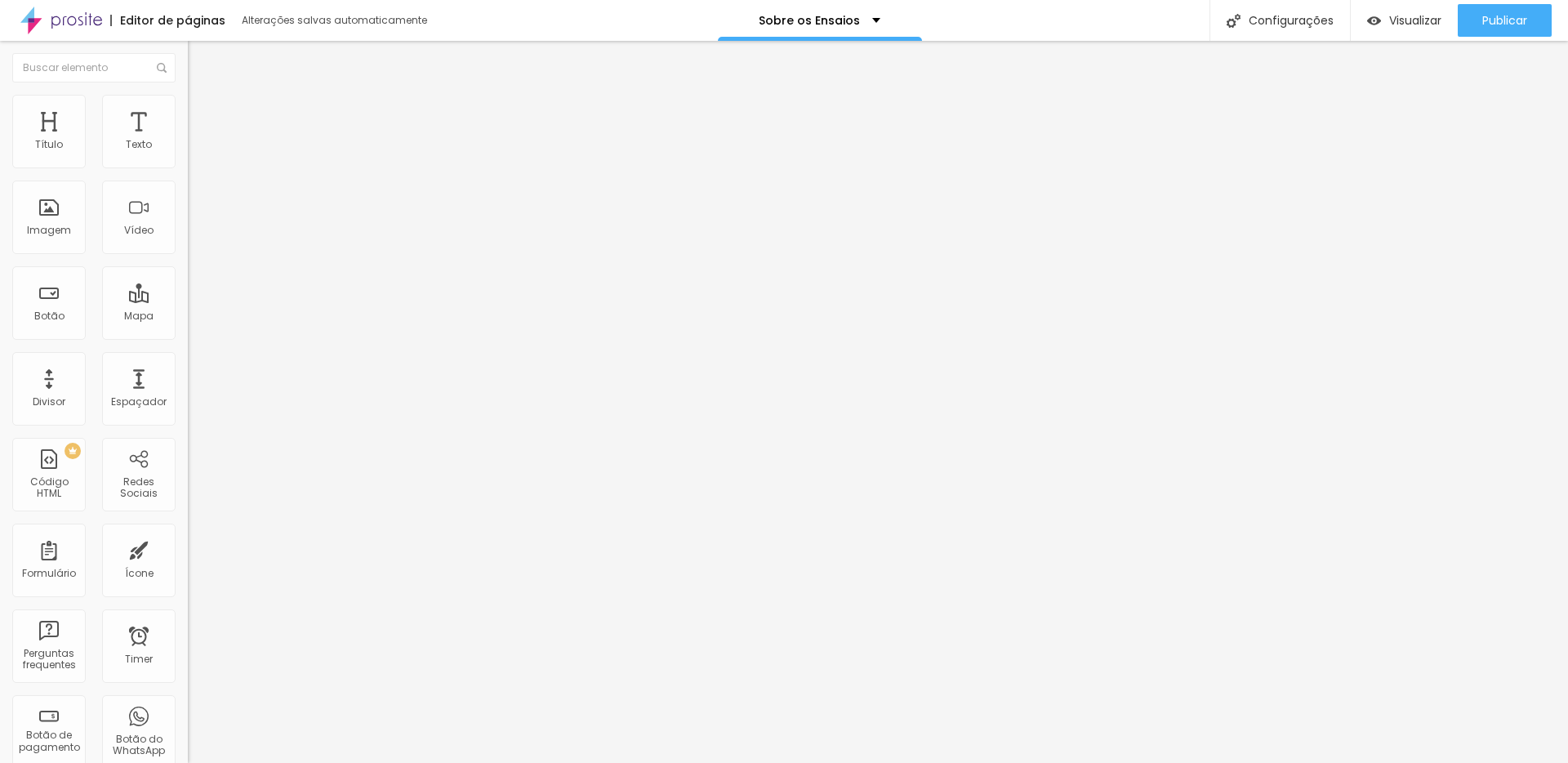
click at [188, 153] on input "https://youtu.be/lnOz6xJZ_bY" at bounding box center [286, 145] width 196 height 17
paste input "<iframe width="482" height="856" src="https://www.youtube.com/embed/891h8lcdPL8…"
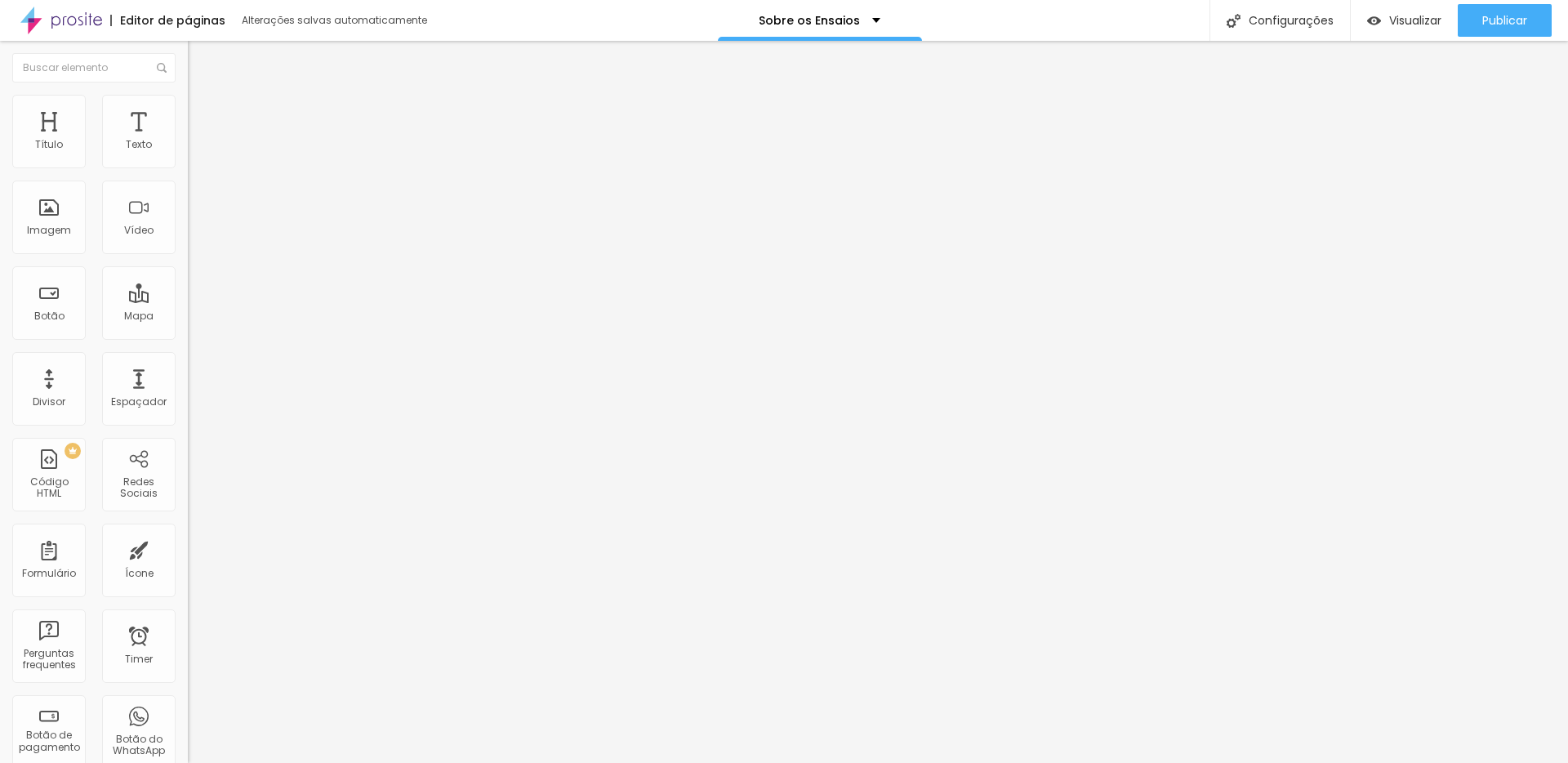
type input "<iframe width="482" height="856" src="https://www.youtube.com/embed/891h8lcdPL8…"
click at [1518, 16] on span "Publicar" at bounding box center [1505, 20] width 45 height 13
click at [188, 153] on input "<iframe width="482" height="856" src="https://www.youtube.com/embed/IYstR0RkzGw…" at bounding box center [286, 145] width 196 height 17
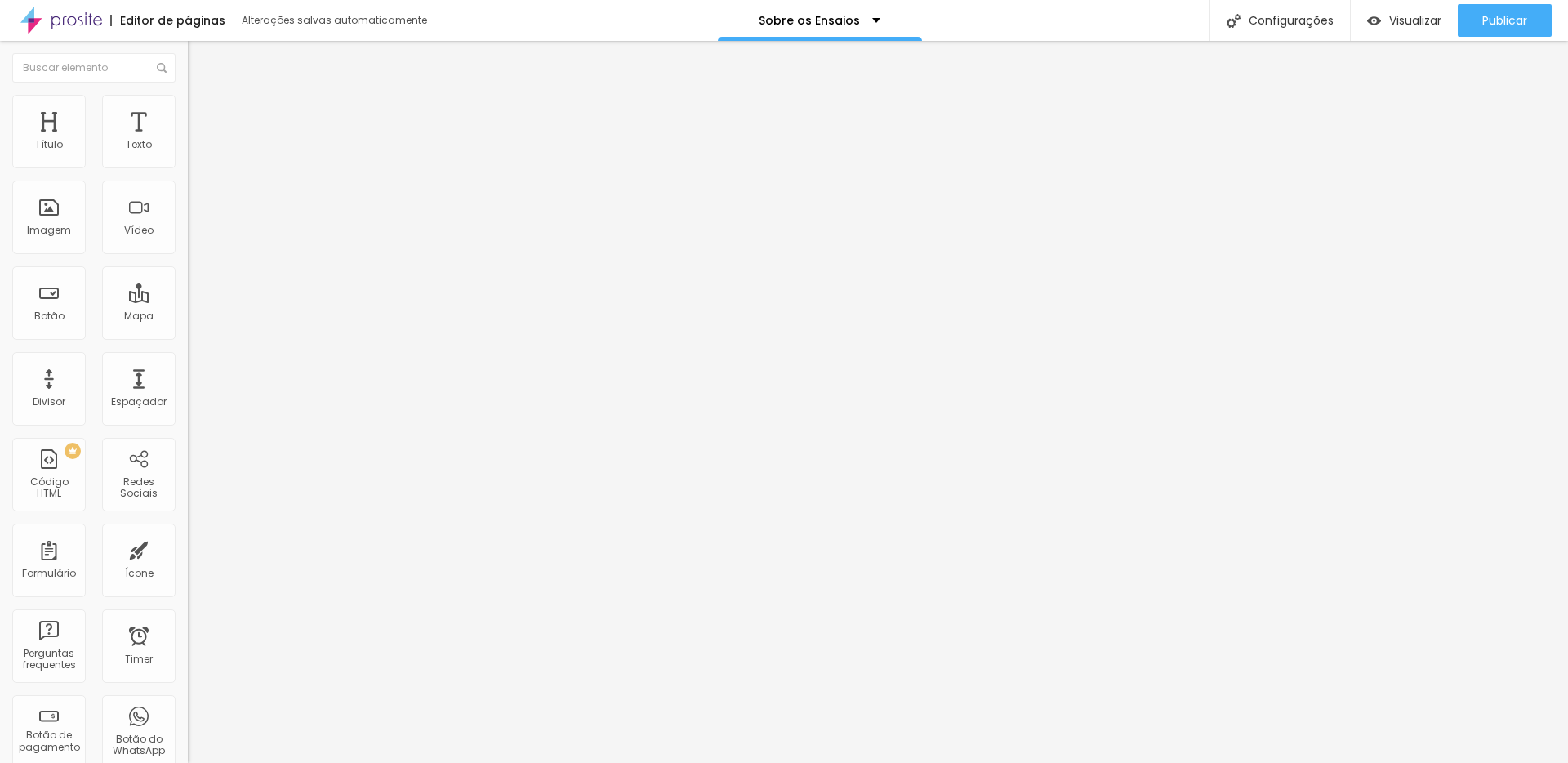
click at [188, 153] on input "<iframe width="482" height="856" src="https://www.youtube.com/embed/891h8lcdPL8…" at bounding box center [286, 145] width 196 height 17
paste input "IYstR0RkzGw" title="Milene Gensas"
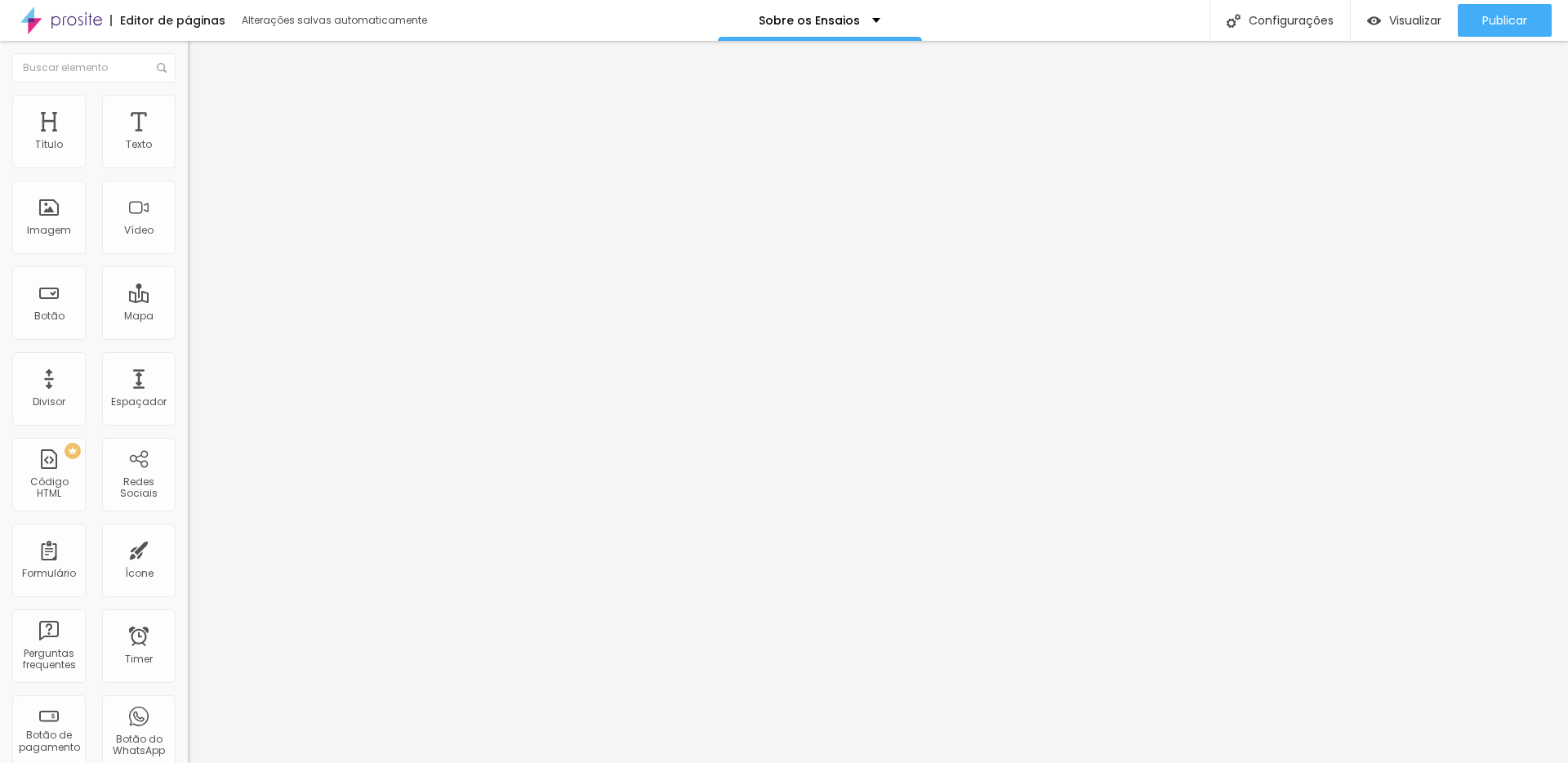
type input "<iframe width="482" height="856" src="https://www.youtube.com/embed/IYstR0RkzGw…"
click at [1514, 24] on span "Publicar" at bounding box center [1505, 20] width 45 height 13
click at [1493, 24] on span "Publicar" at bounding box center [1505, 20] width 45 height 13
click at [1380, 19] on div "Visualizar" at bounding box center [1390, 21] width 74 height 14
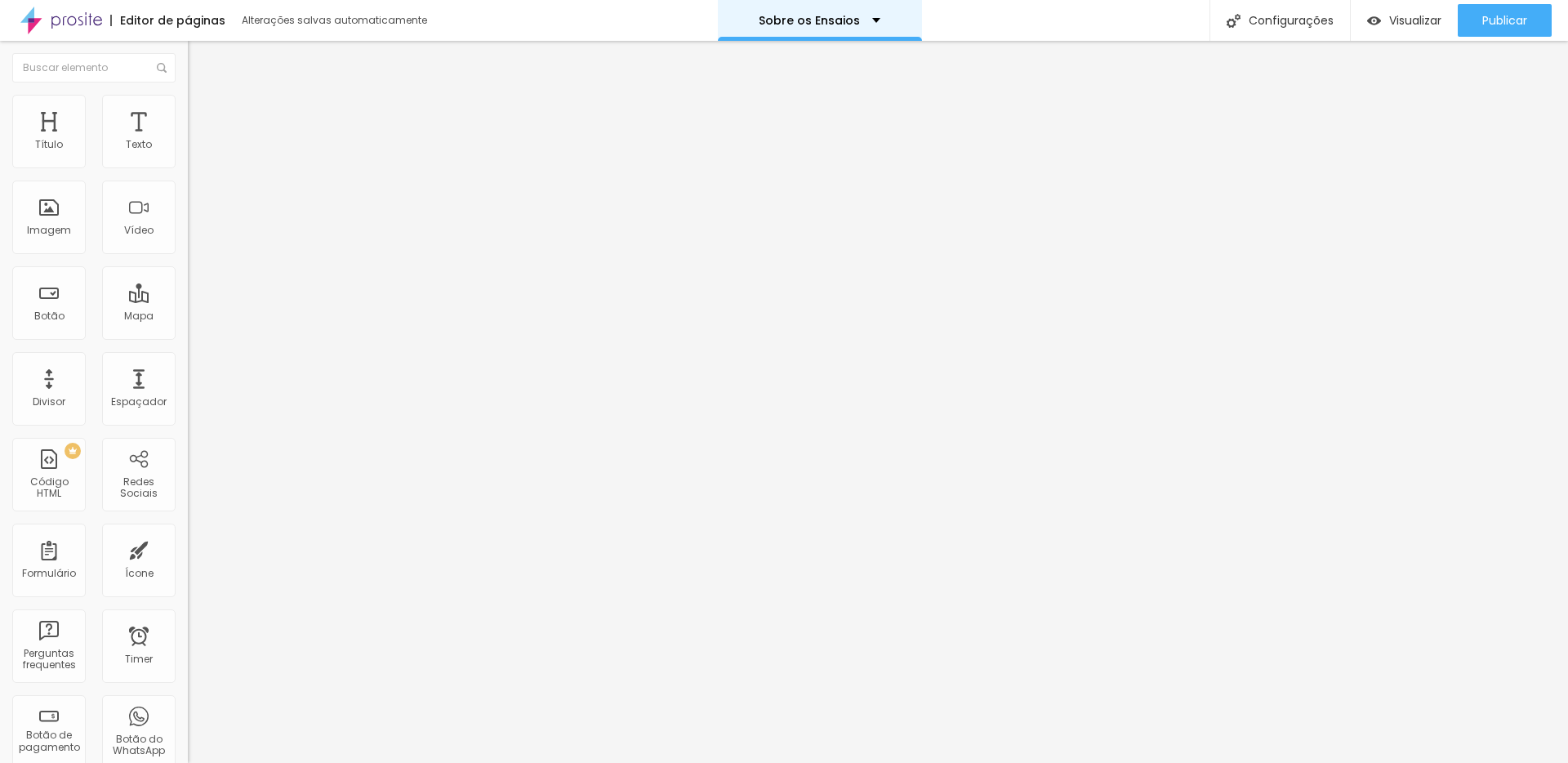
click at [824, 20] on p "Sobre os Ensaios" at bounding box center [810, 20] width 101 height 11
click at [96, 70] on input "text" at bounding box center [94, 68] width 164 height 30
click at [165, 20] on div "Editor de páginas" at bounding box center [168, 20] width 115 height 11
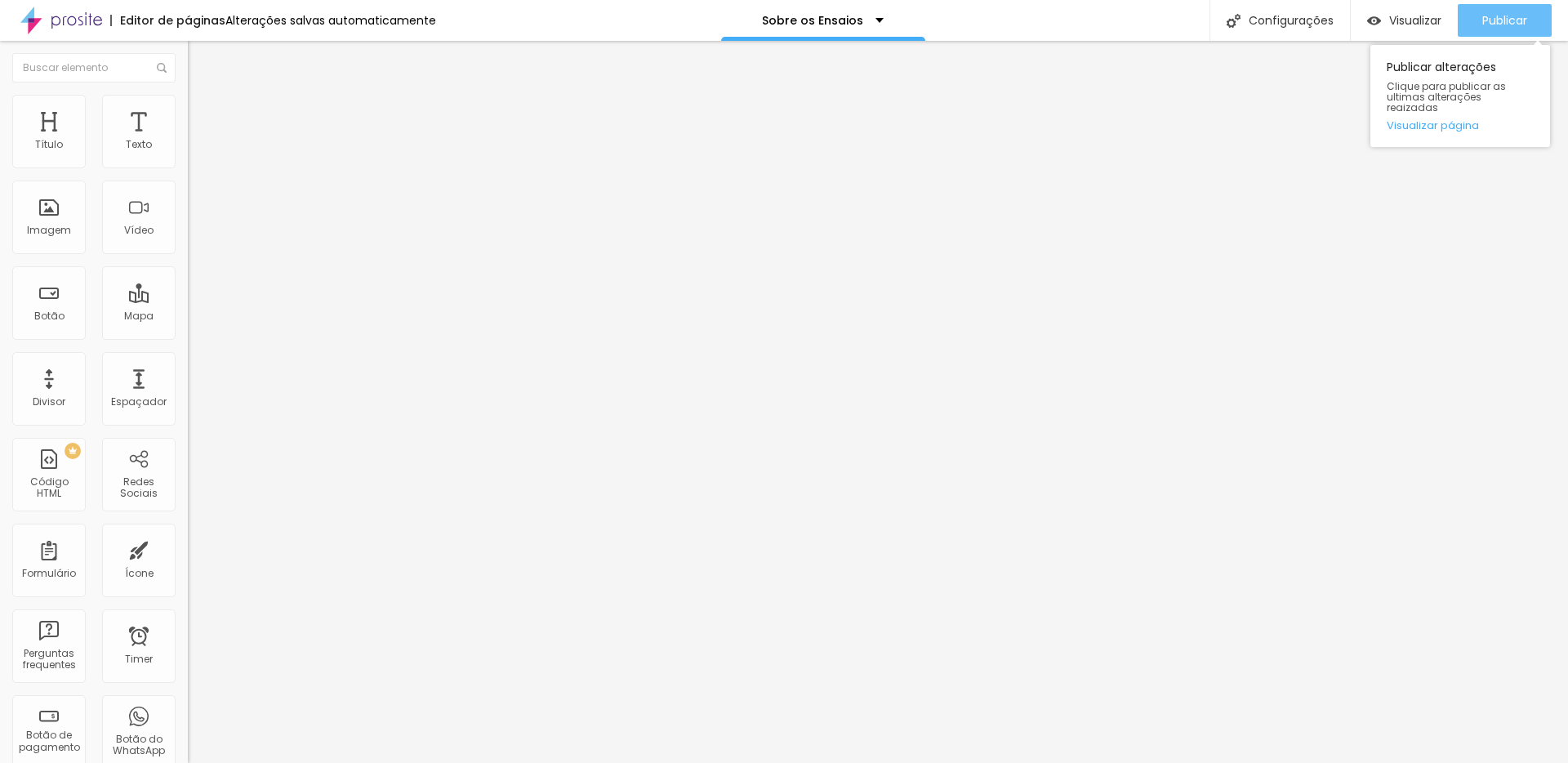
click at [1487, 24] on span "Publicar" at bounding box center [1505, 20] width 45 height 13
